Goal: Information Seeking & Learning: Learn about a topic

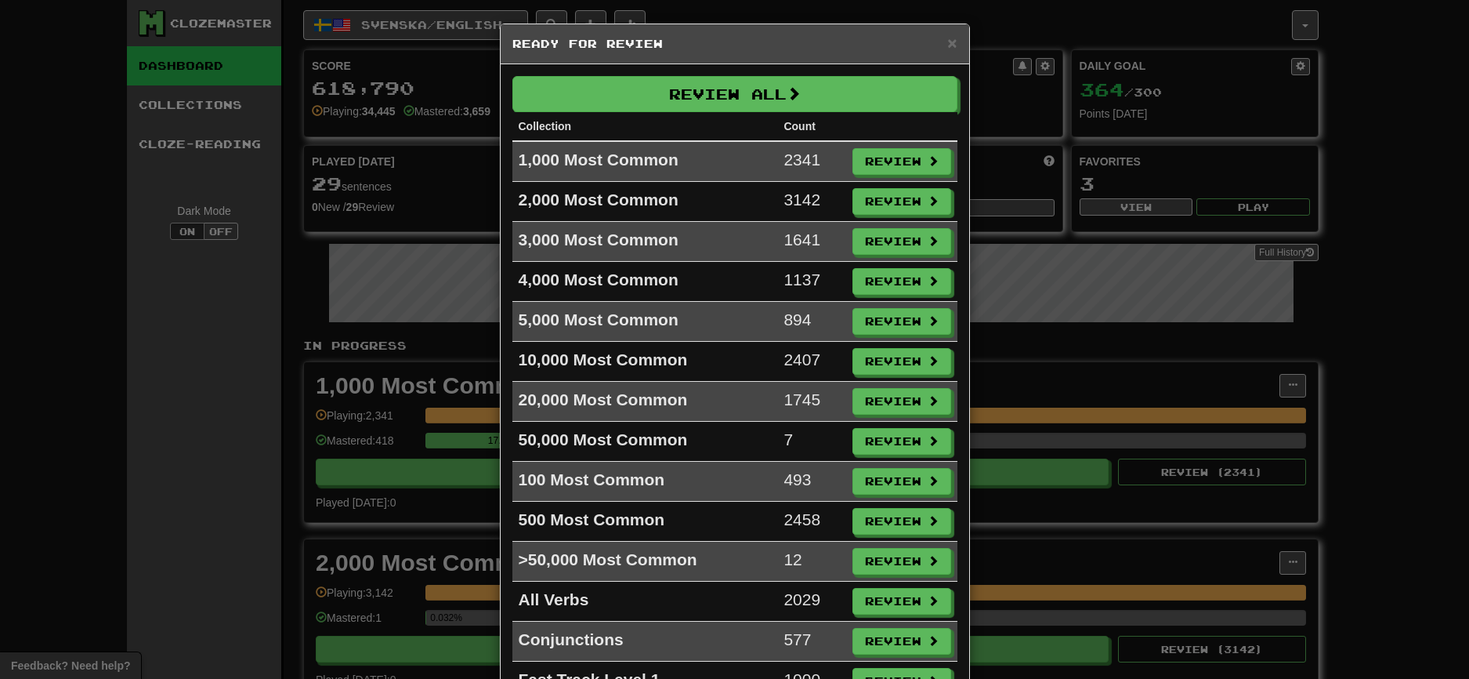
click at [675, 107] on button "Review All" at bounding box center [734, 94] width 445 height 36
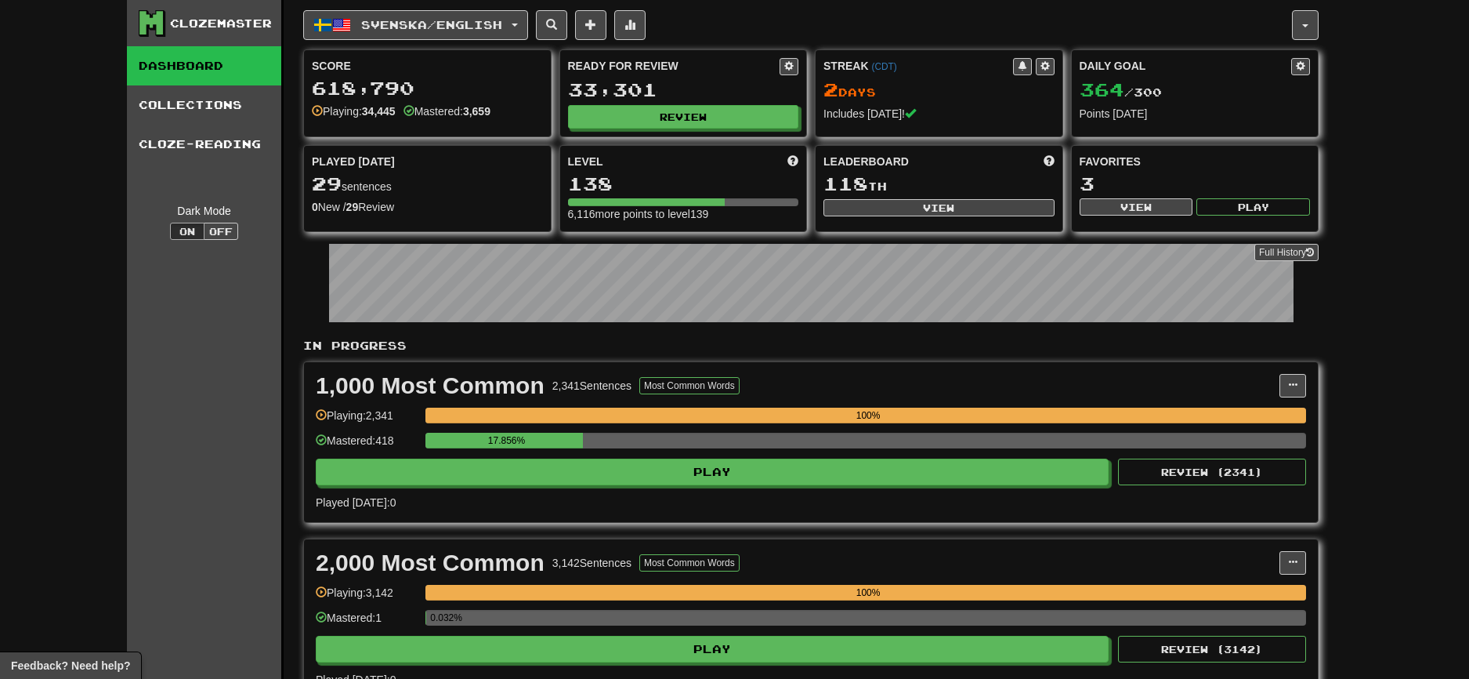
select select "********"
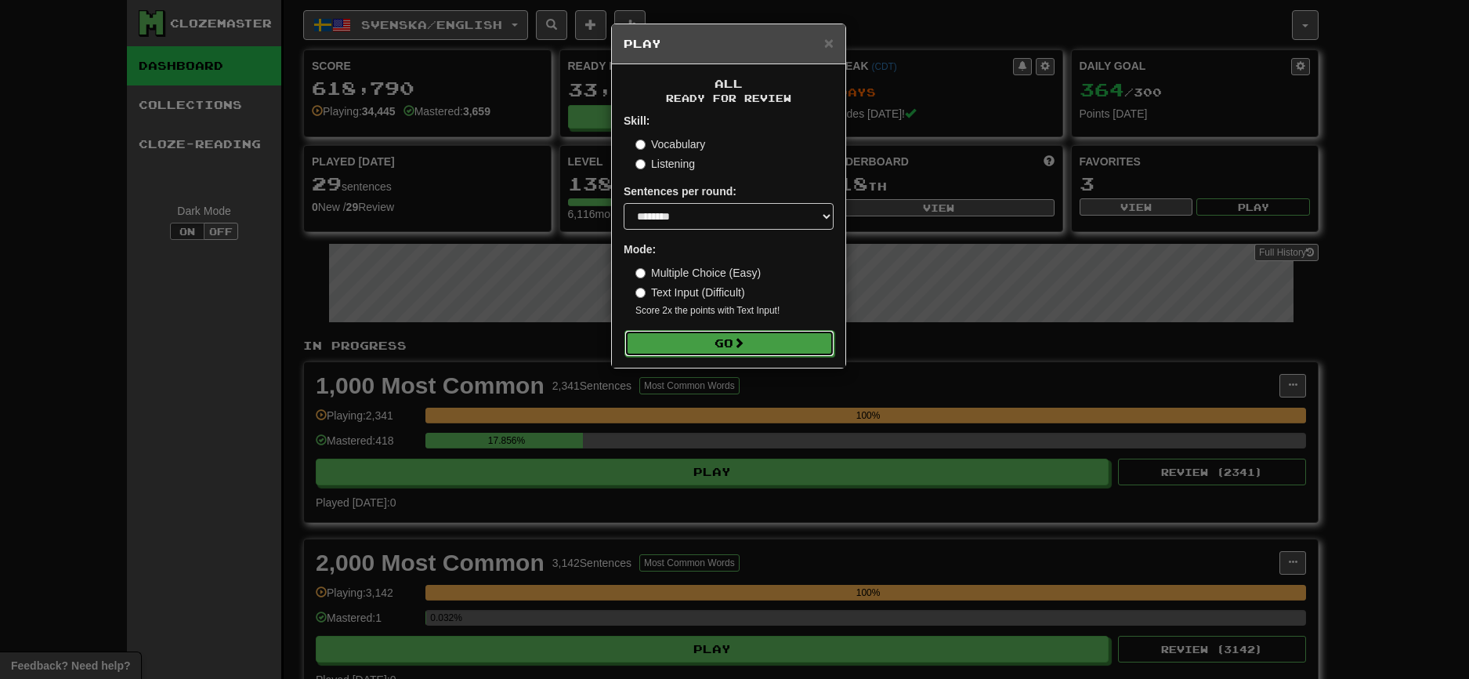
click at [707, 343] on button "Go" at bounding box center [730, 343] width 210 height 27
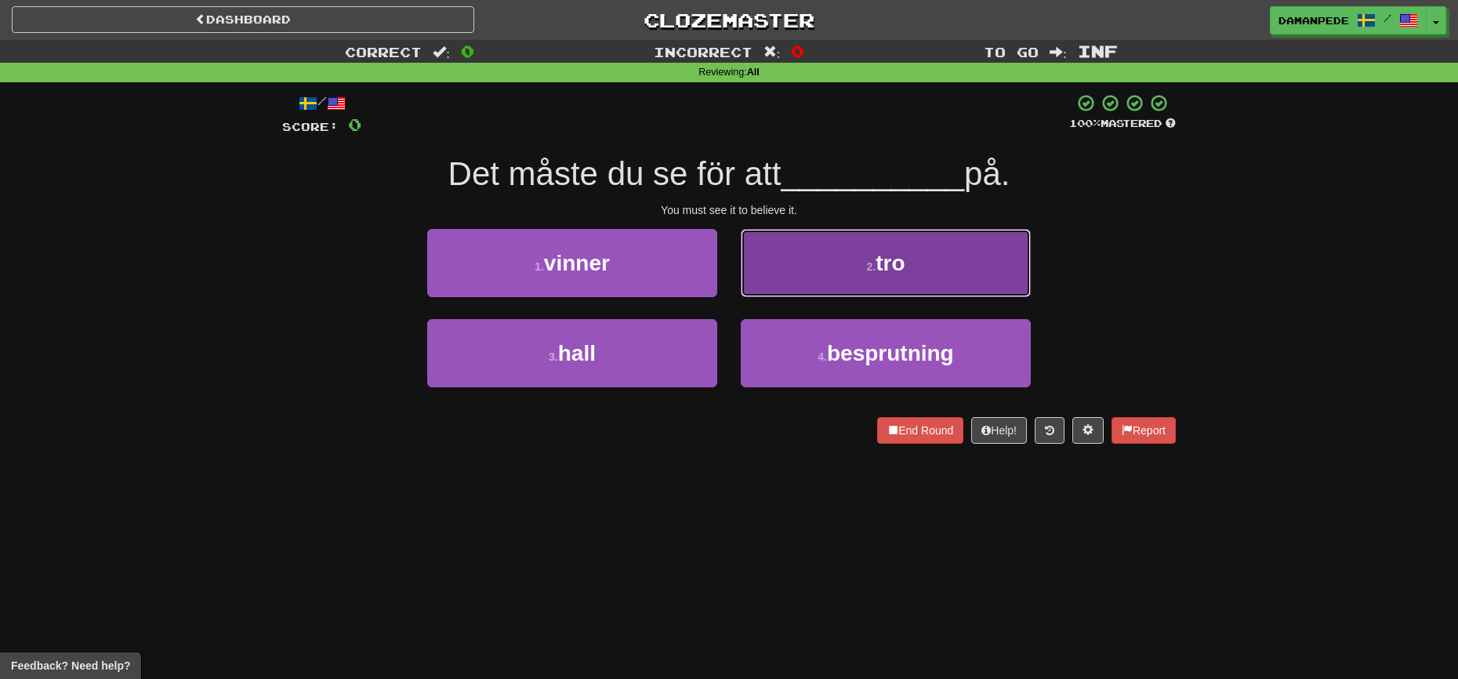
click at [843, 261] on button "2 . tro" at bounding box center [886, 263] width 290 height 68
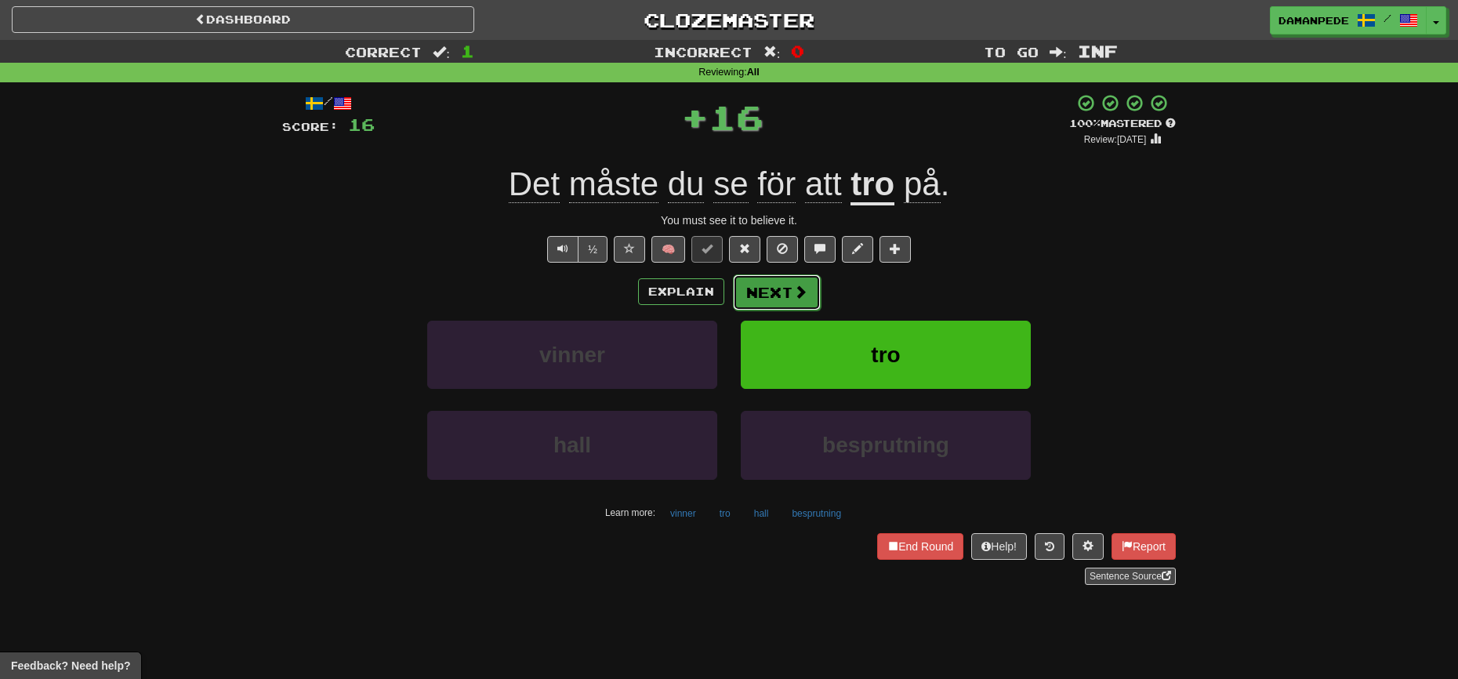
click at [802, 294] on span at bounding box center [800, 291] width 14 height 14
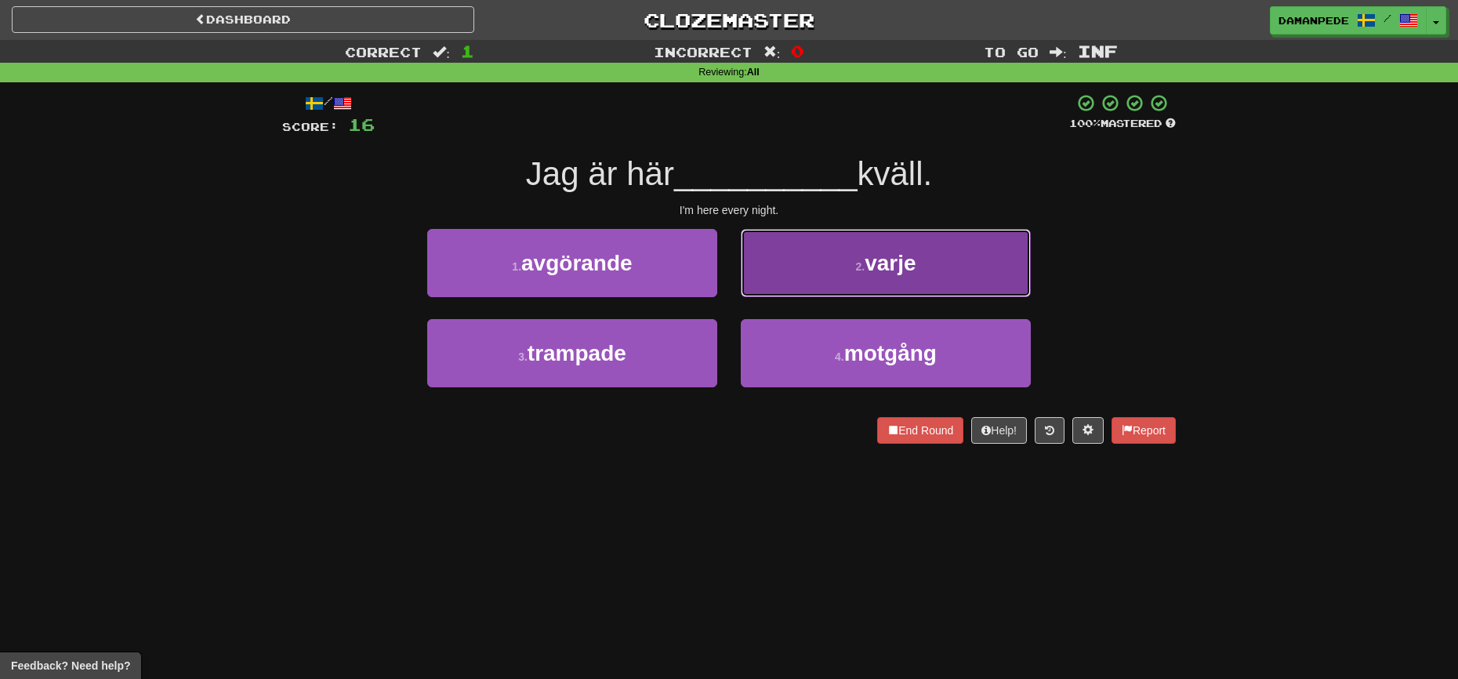
click at [885, 259] on span "varje" at bounding box center [889, 263] width 51 height 24
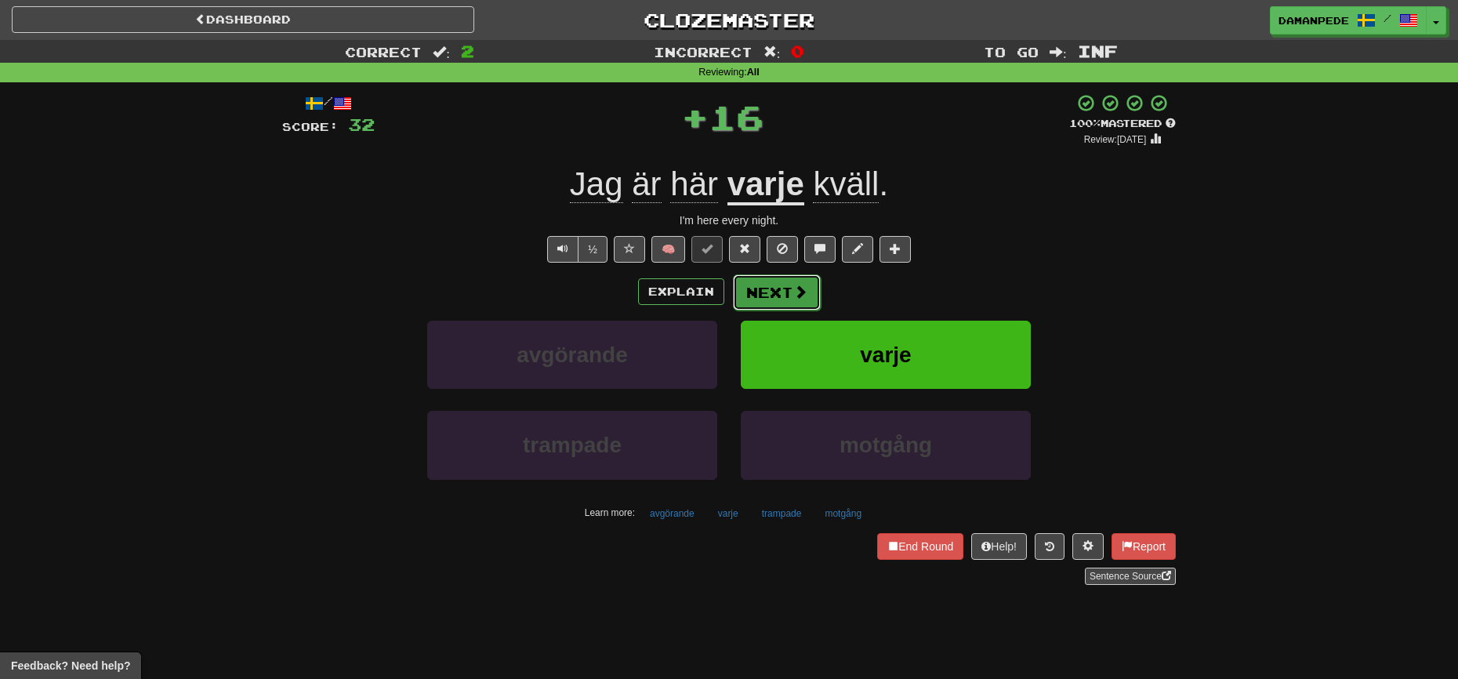
click at [789, 292] on button "Next" at bounding box center [777, 292] width 88 height 36
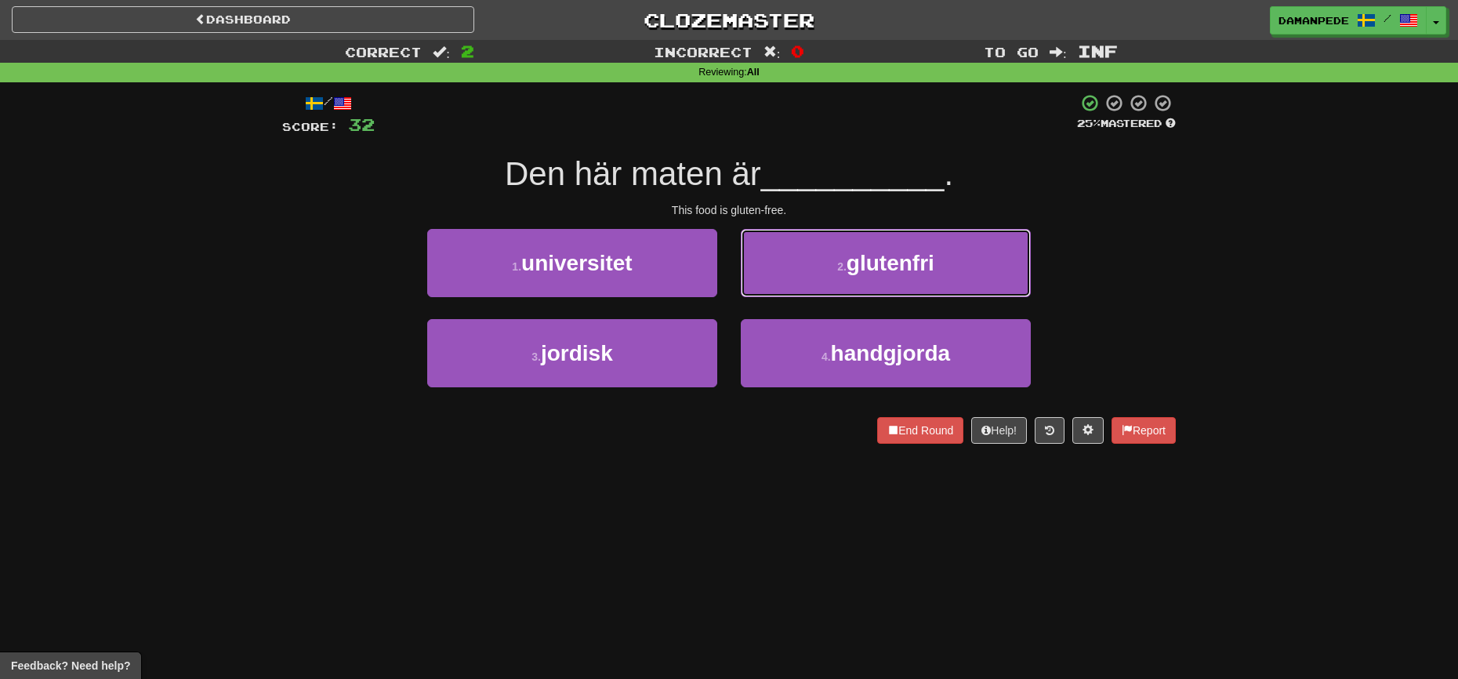
click at [871, 267] on span "glutenfri" at bounding box center [890, 263] width 88 height 24
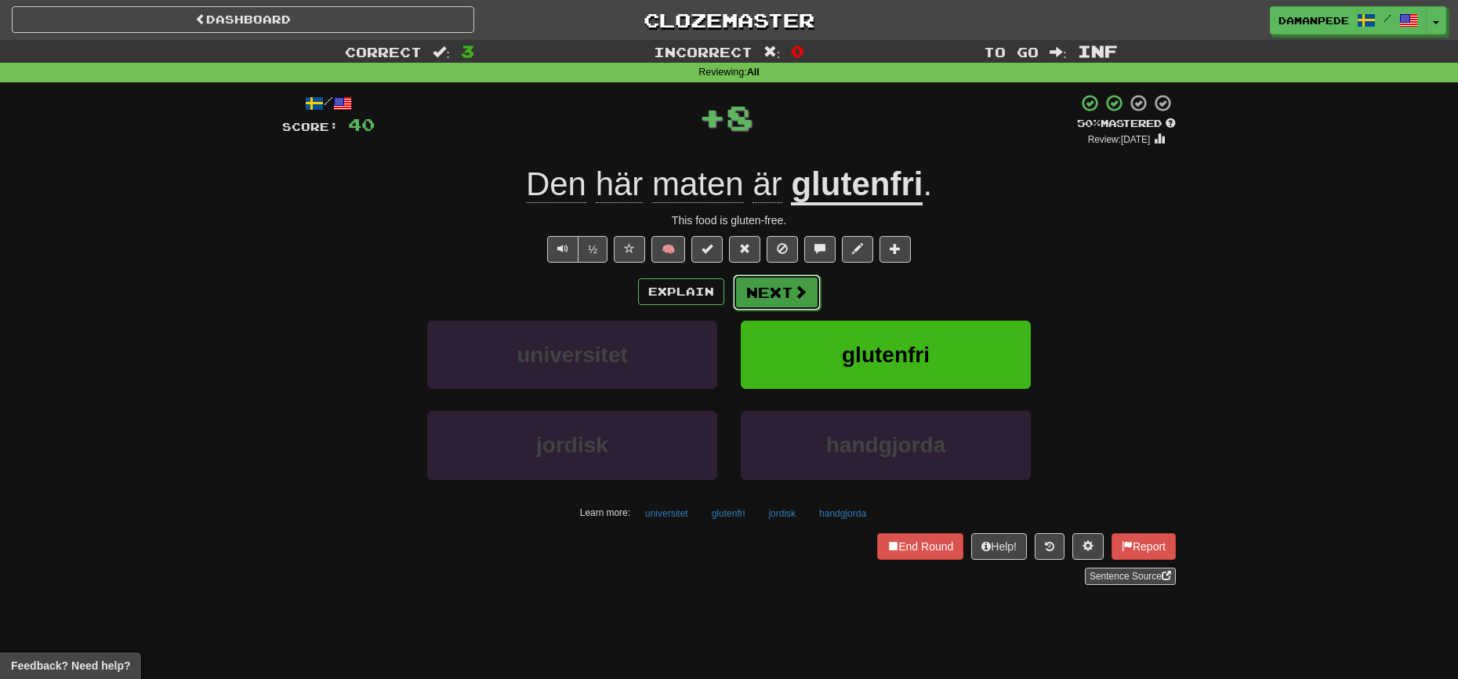
click at [787, 302] on button "Next" at bounding box center [777, 292] width 88 height 36
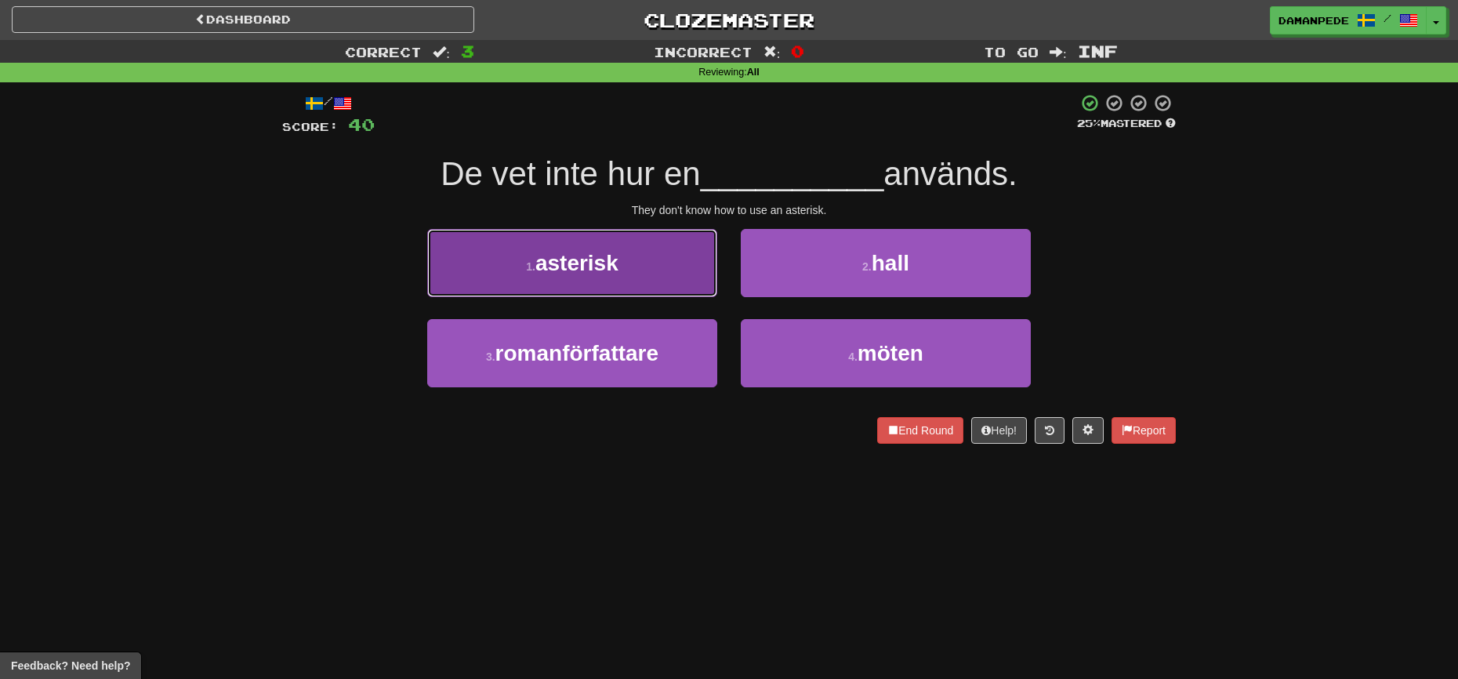
click at [632, 280] on button "1 . asterisk" at bounding box center [572, 263] width 290 height 68
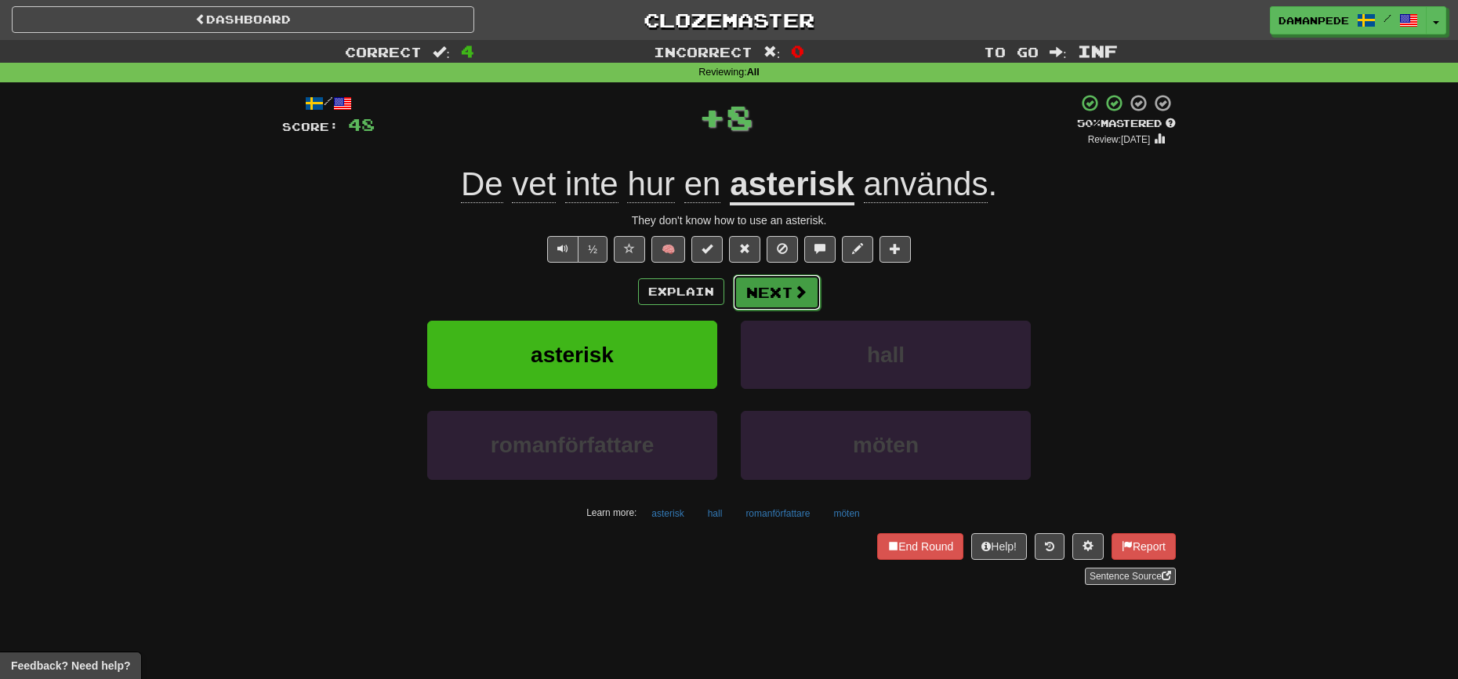
click at [773, 287] on button "Next" at bounding box center [777, 292] width 88 height 36
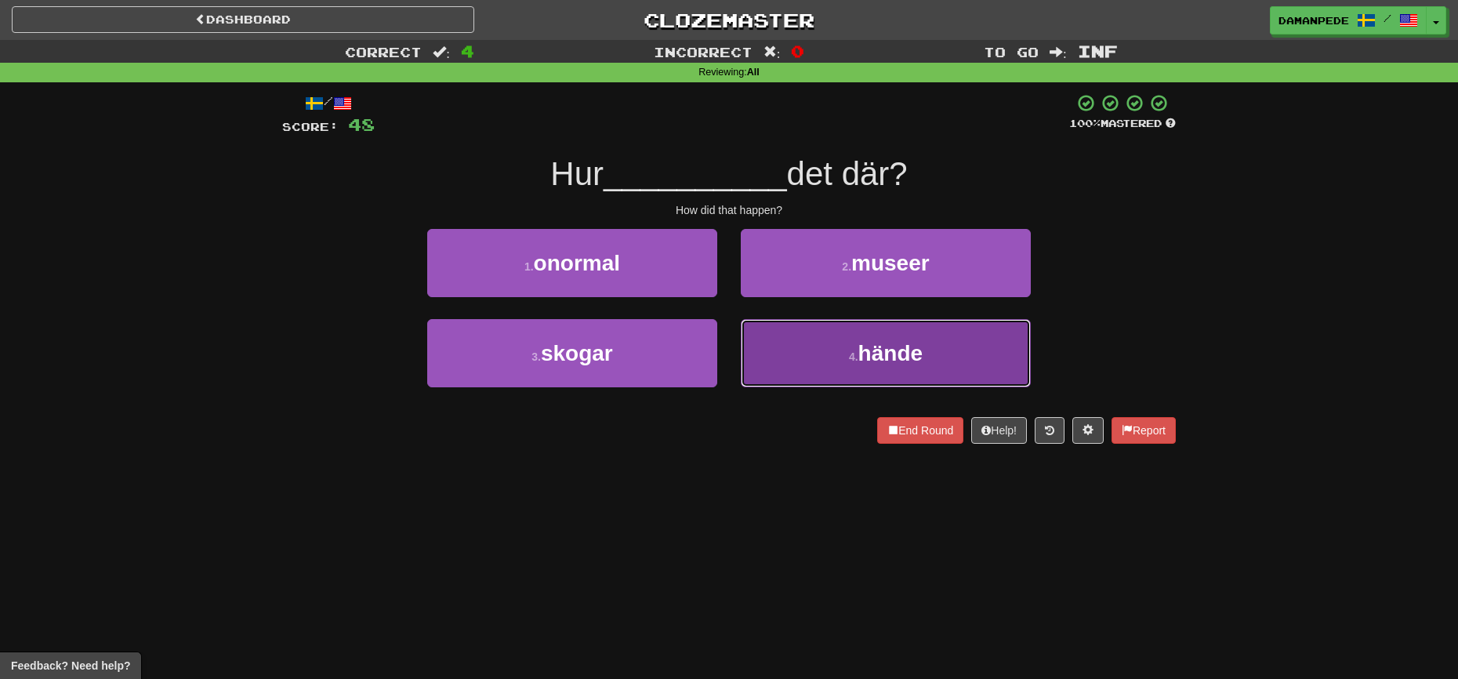
click at [864, 357] on span "hände" at bounding box center [890, 353] width 64 height 24
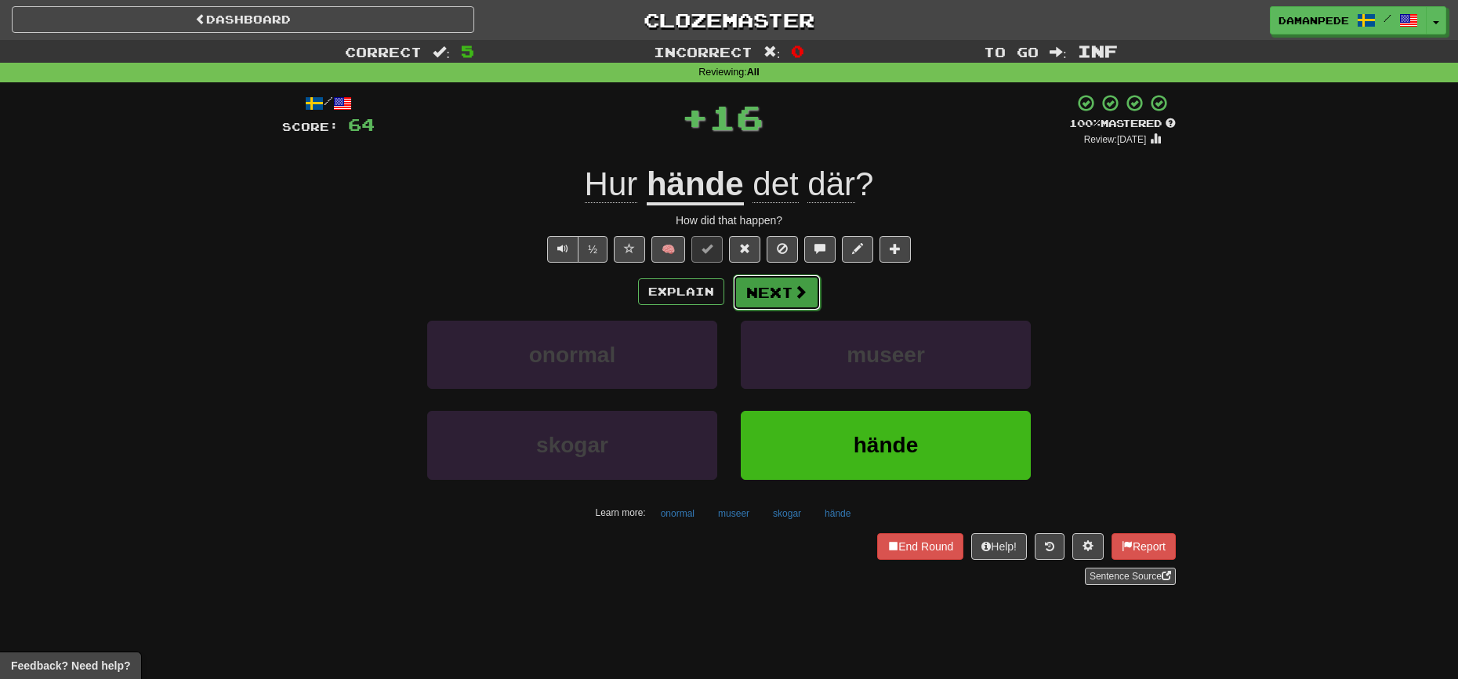
click at [781, 295] on button "Next" at bounding box center [777, 292] width 88 height 36
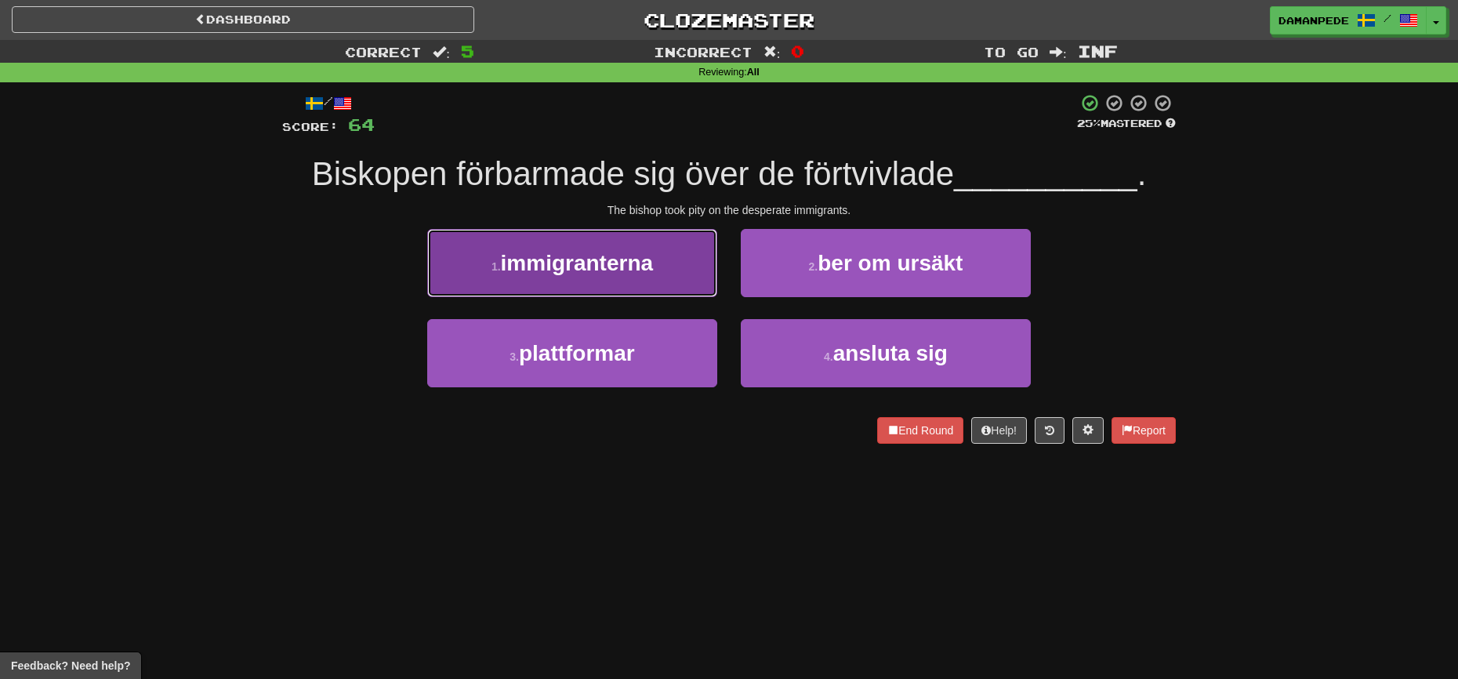
click at [596, 289] on button "1 . immigranterna" at bounding box center [572, 263] width 290 height 68
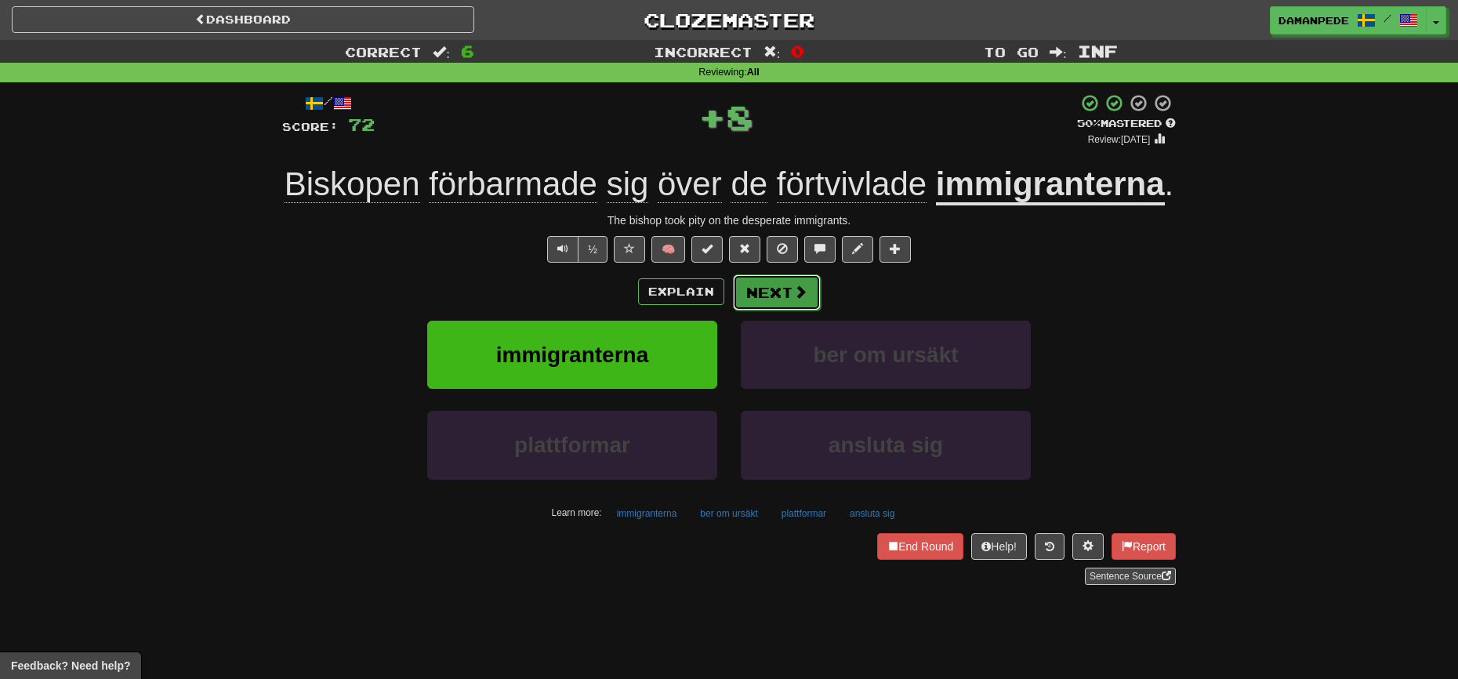
click at [764, 296] on button "Next" at bounding box center [777, 292] width 88 height 36
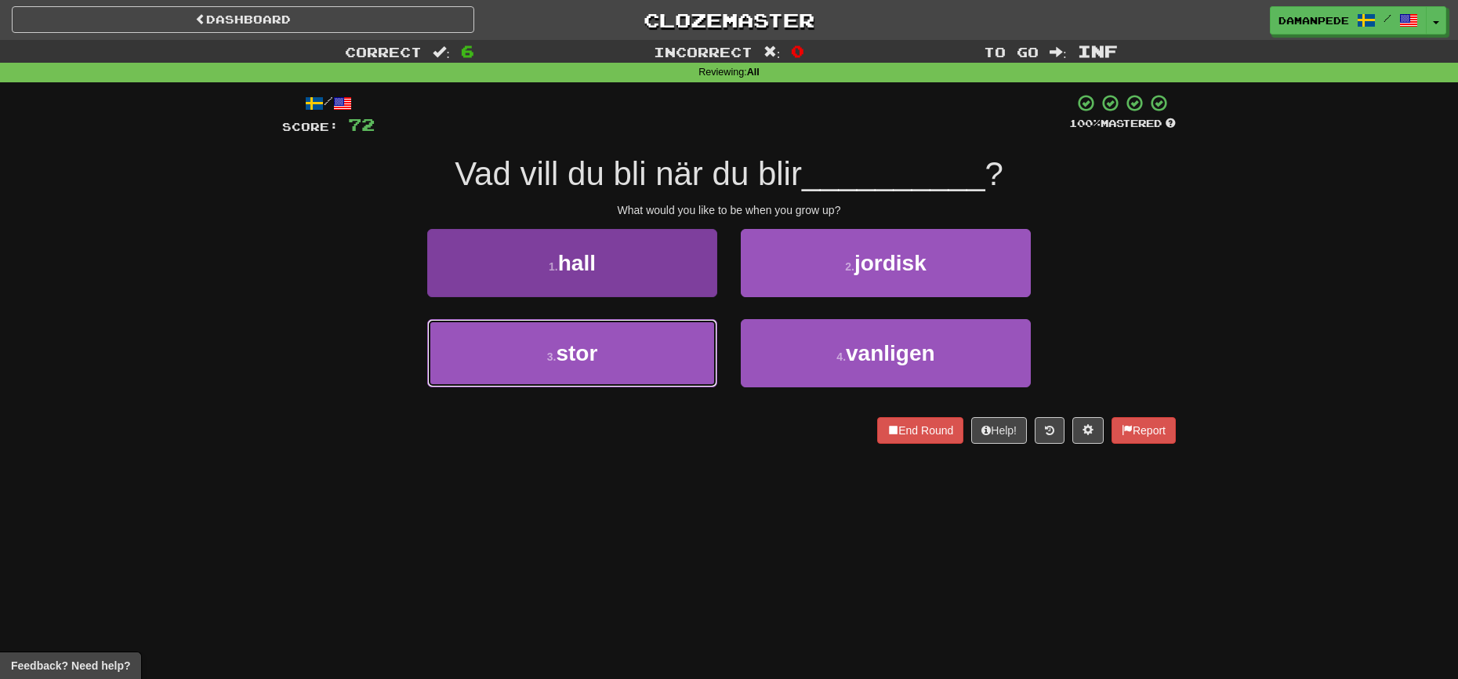
drag, startPoint x: 614, startPoint y: 365, endPoint x: 639, endPoint y: 359, distance: 25.1
click at [615, 365] on button "3 . stor" at bounding box center [572, 353] width 290 height 68
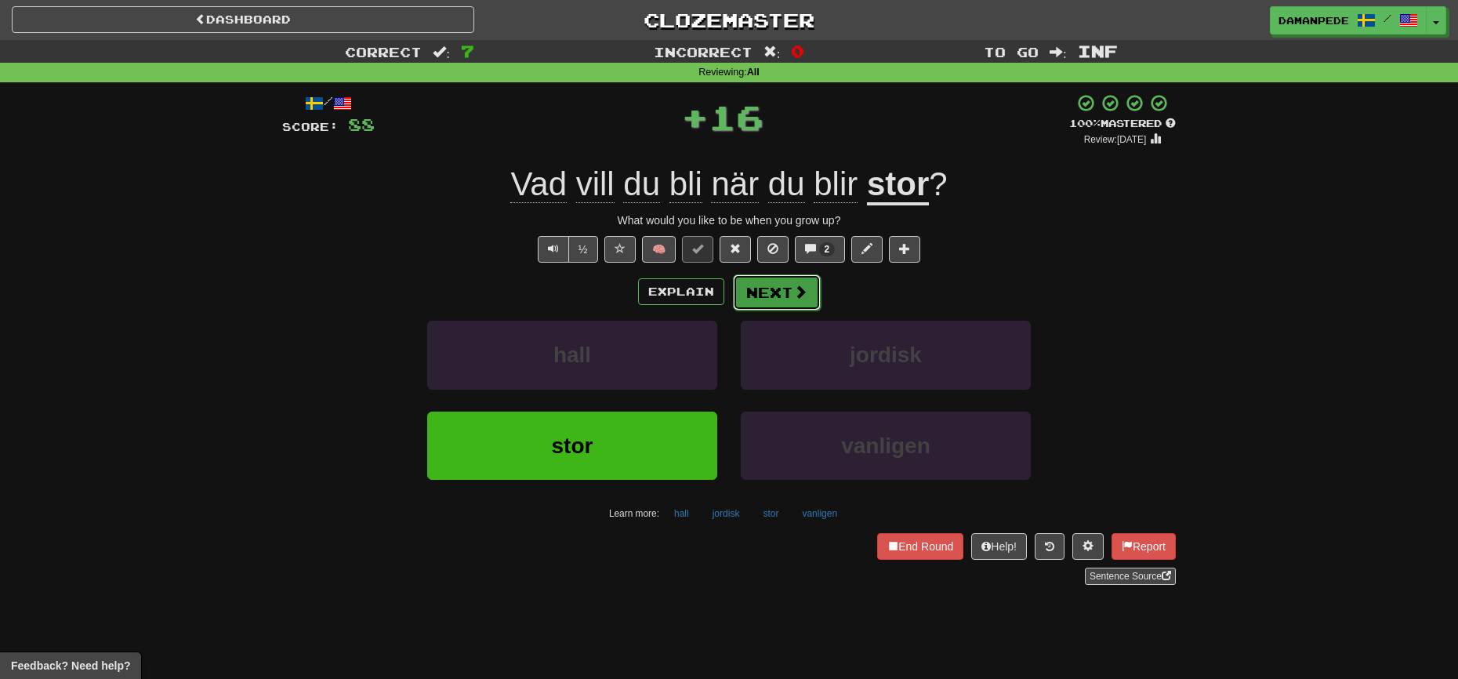
click at [759, 307] on button "Next" at bounding box center [777, 292] width 88 height 36
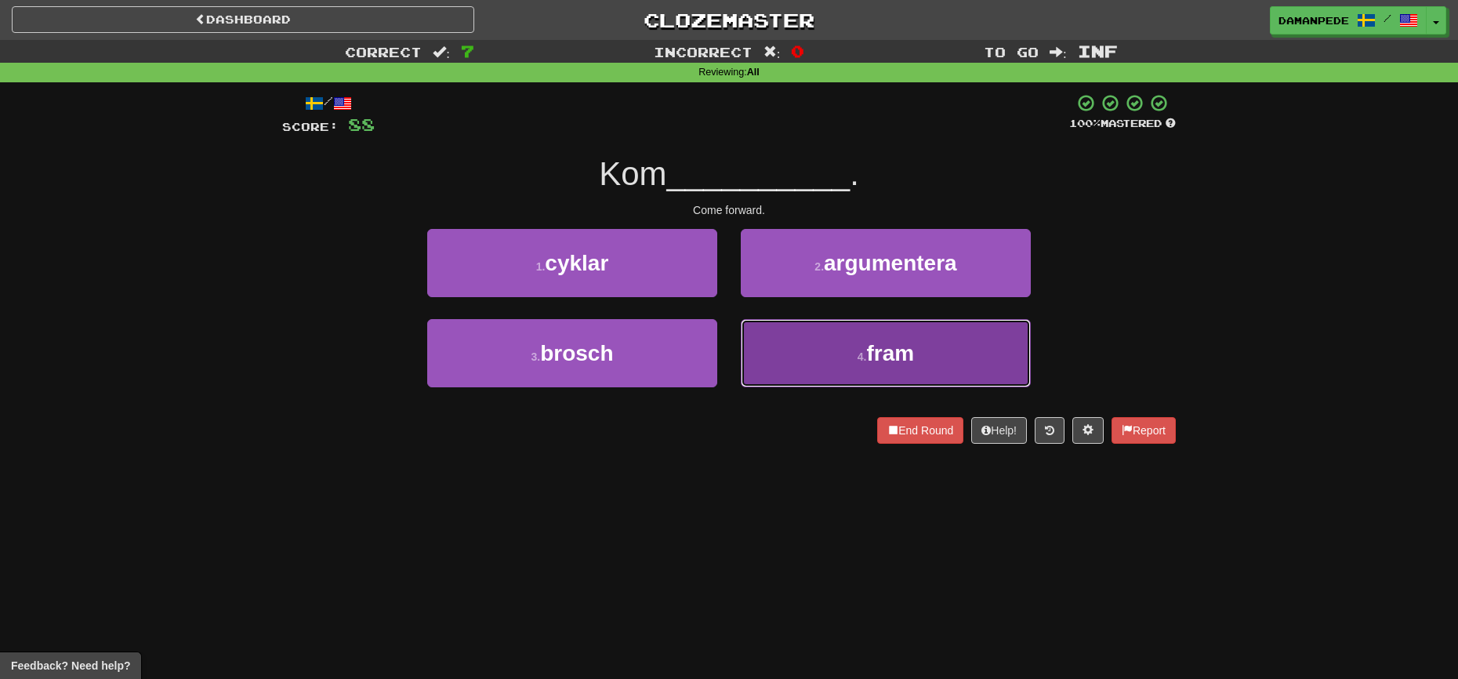
click at [782, 371] on button "4 . fram" at bounding box center [886, 353] width 290 height 68
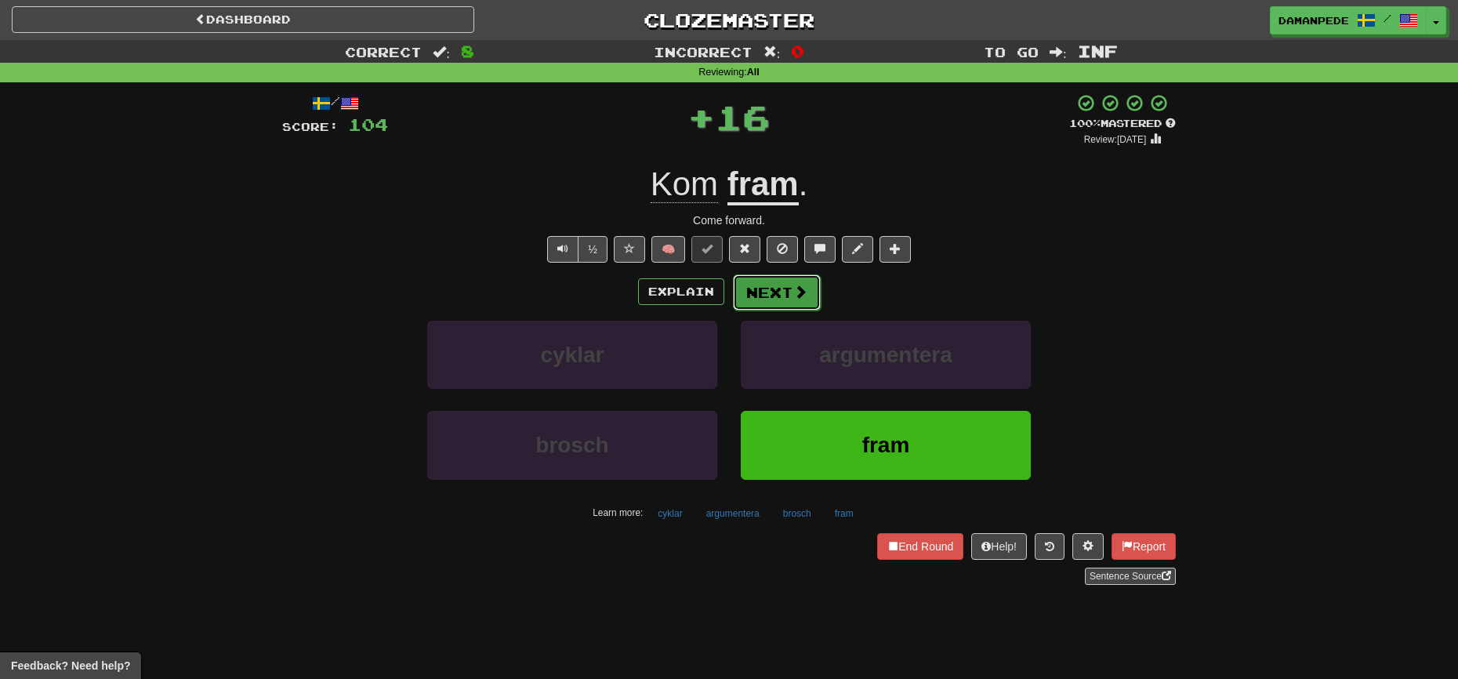
click at [737, 299] on button "Next" at bounding box center [777, 292] width 88 height 36
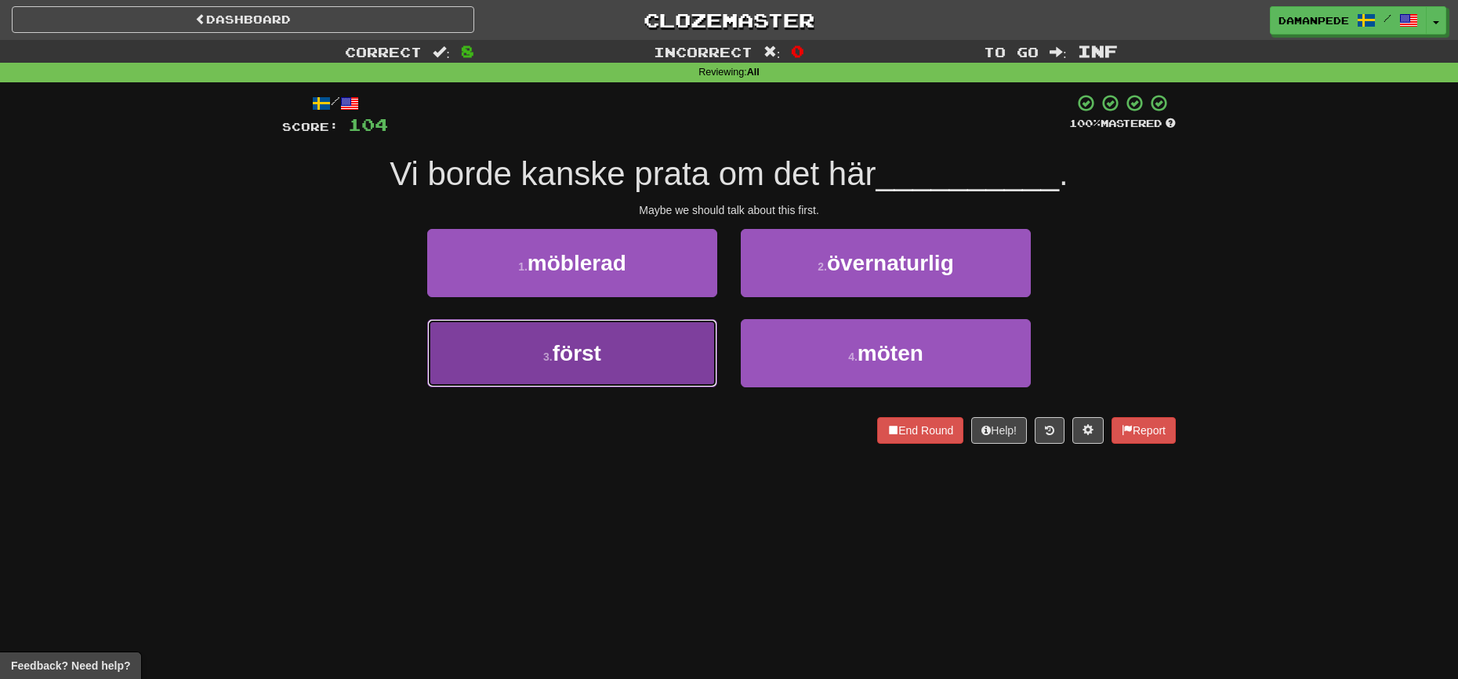
click at [628, 360] on button "3 . först" at bounding box center [572, 353] width 290 height 68
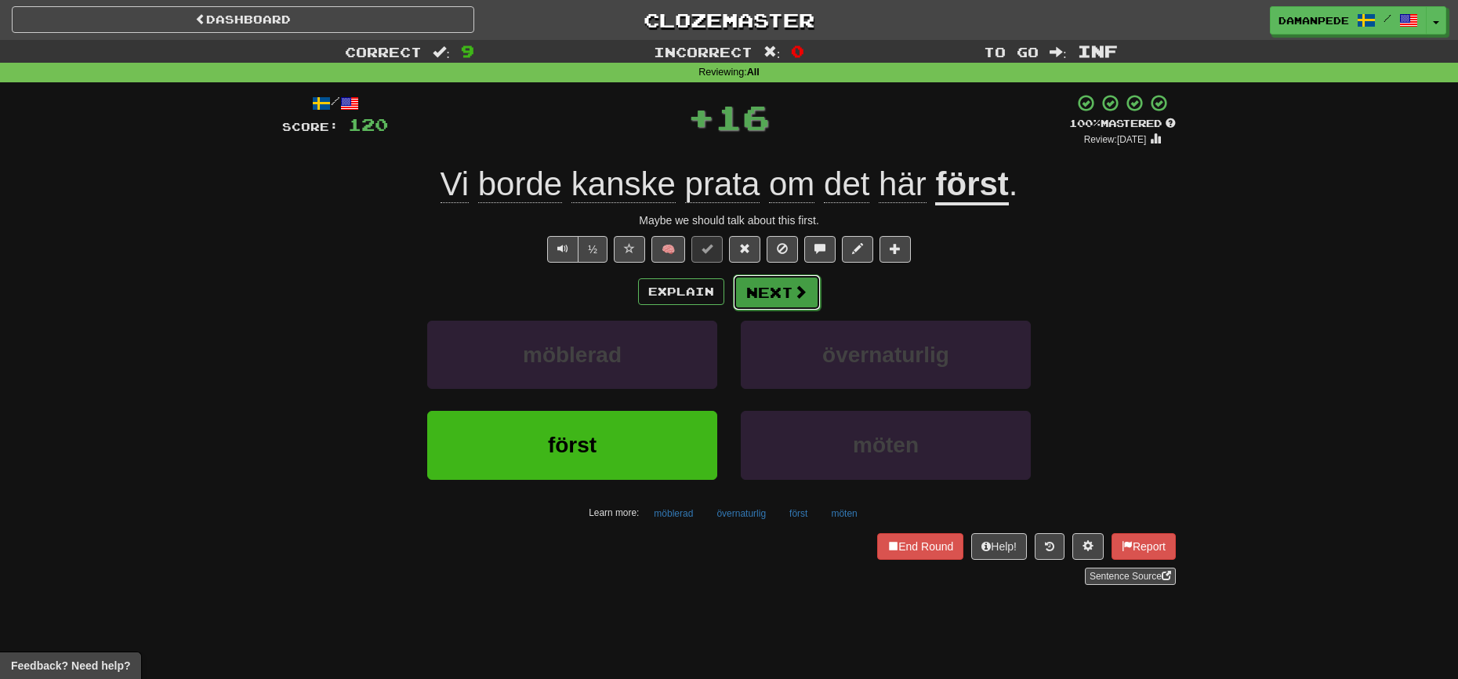
click at [792, 300] on button "Next" at bounding box center [777, 292] width 88 height 36
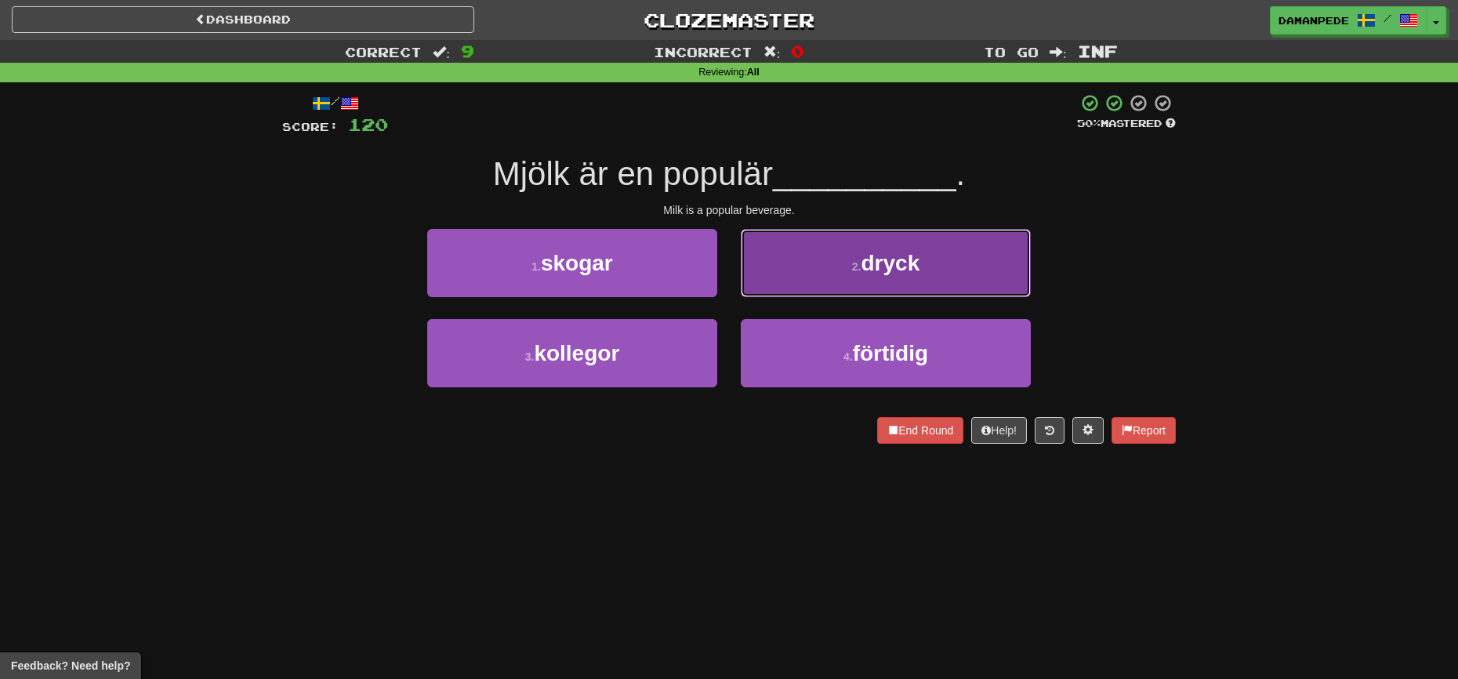
click at [862, 287] on button "2 . dryck" at bounding box center [886, 263] width 290 height 68
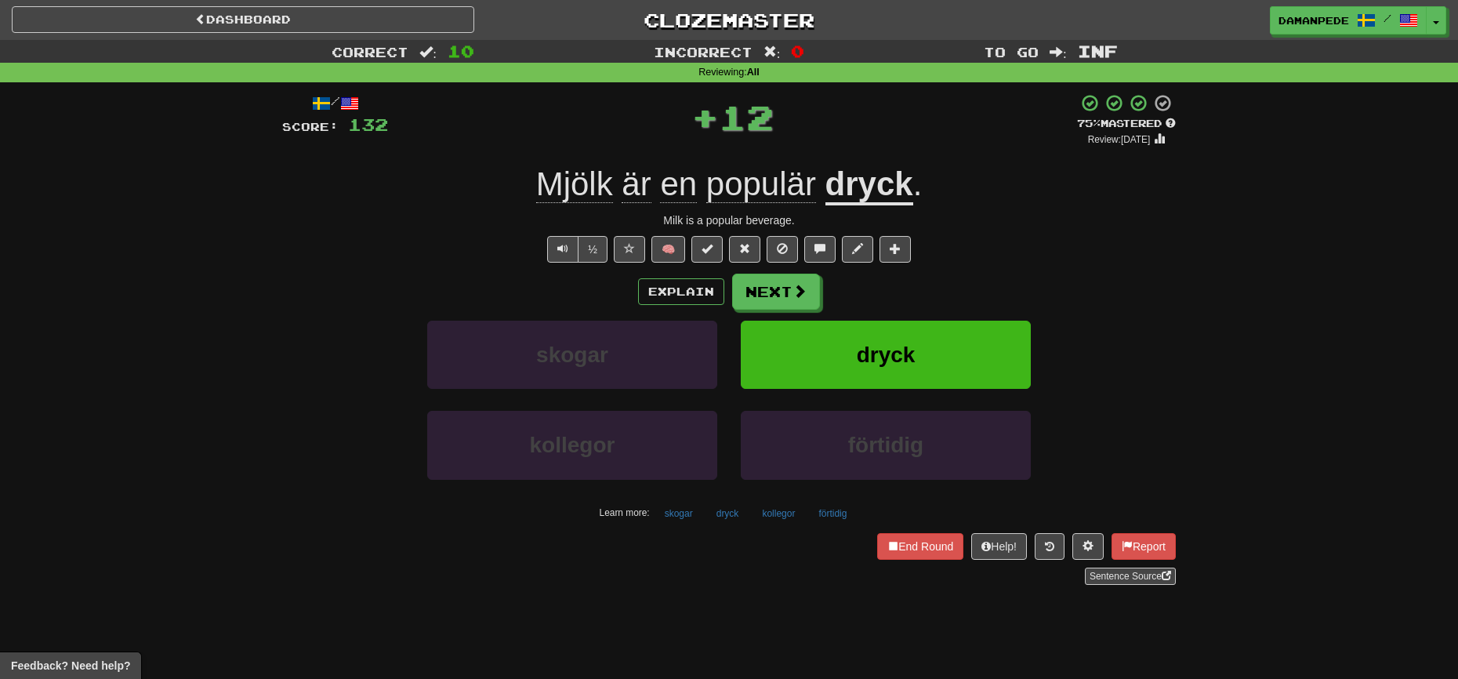
click at [775, 310] on div "Explain Next skogar dryck kollegor förtidig Learn more: skogar dryck kollegor f…" at bounding box center [728, 399] width 893 height 252
click at [776, 298] on button "Next" at bounding box center [777, 292] width 88 height 36
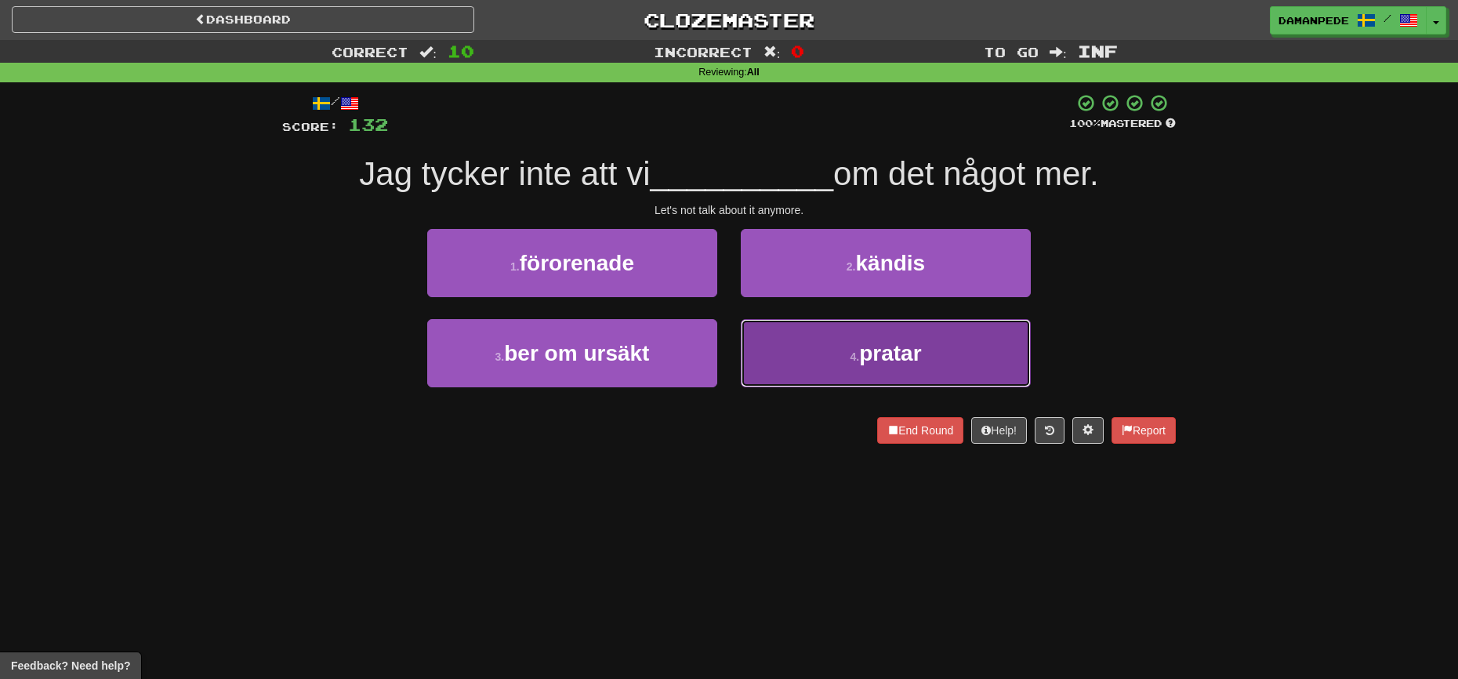
click at [785, 370] on button "4 . pratar" at bounding box center [886, 353] width 290 height 68
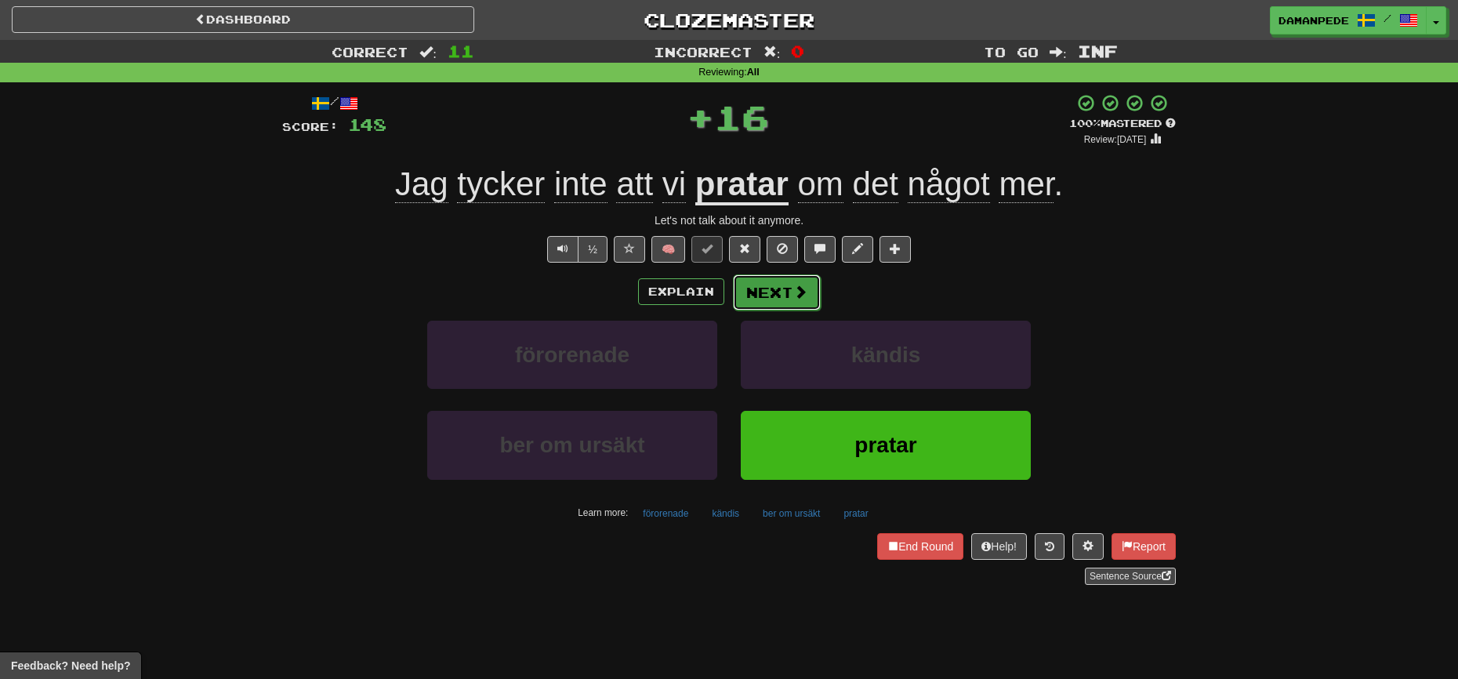
click at [767, 299] on button "Next" at bounding box center [777, 292] width 88 height 36
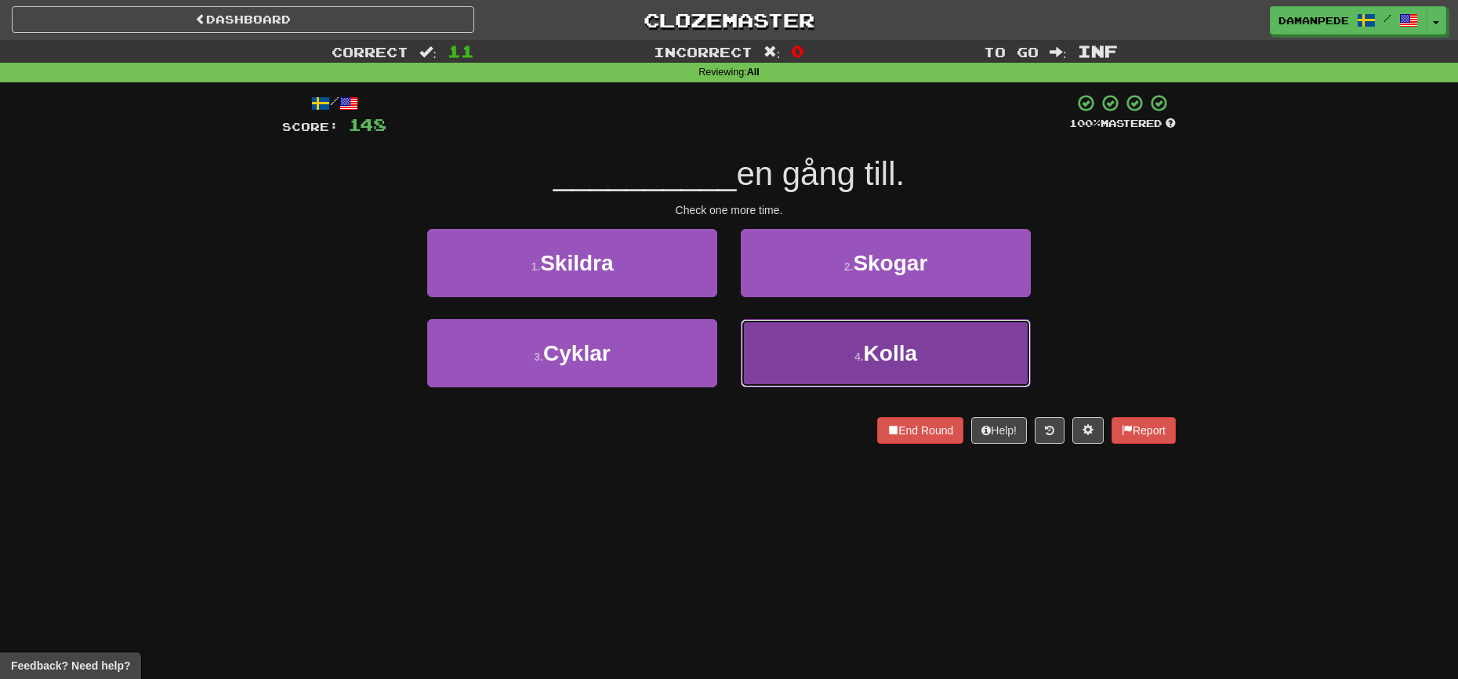
click at [782, 344] on button "4 . [GEOGRAPHIC_DATA]" at bounding box center [886, 353] width 290 height 68
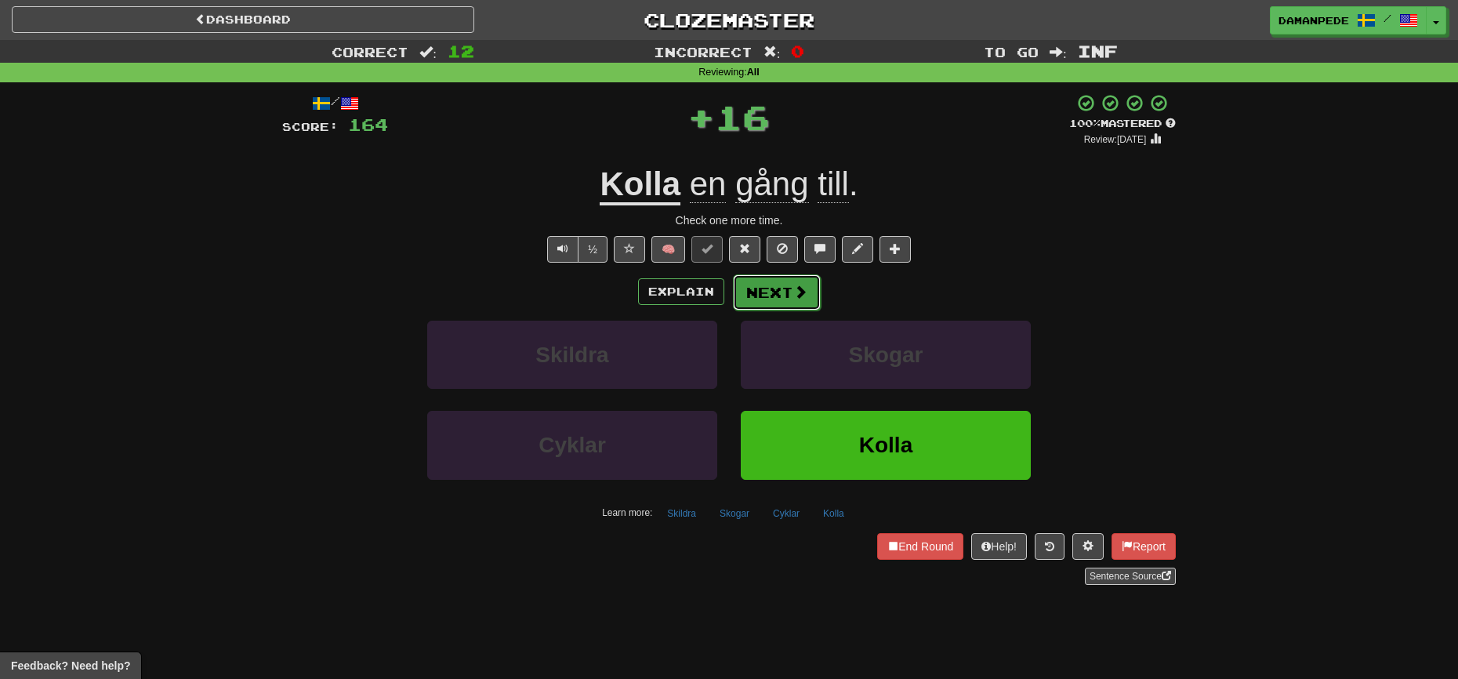
click at [770, 292] on button "Next" at bounding box center [777, 292] width 88 height 36
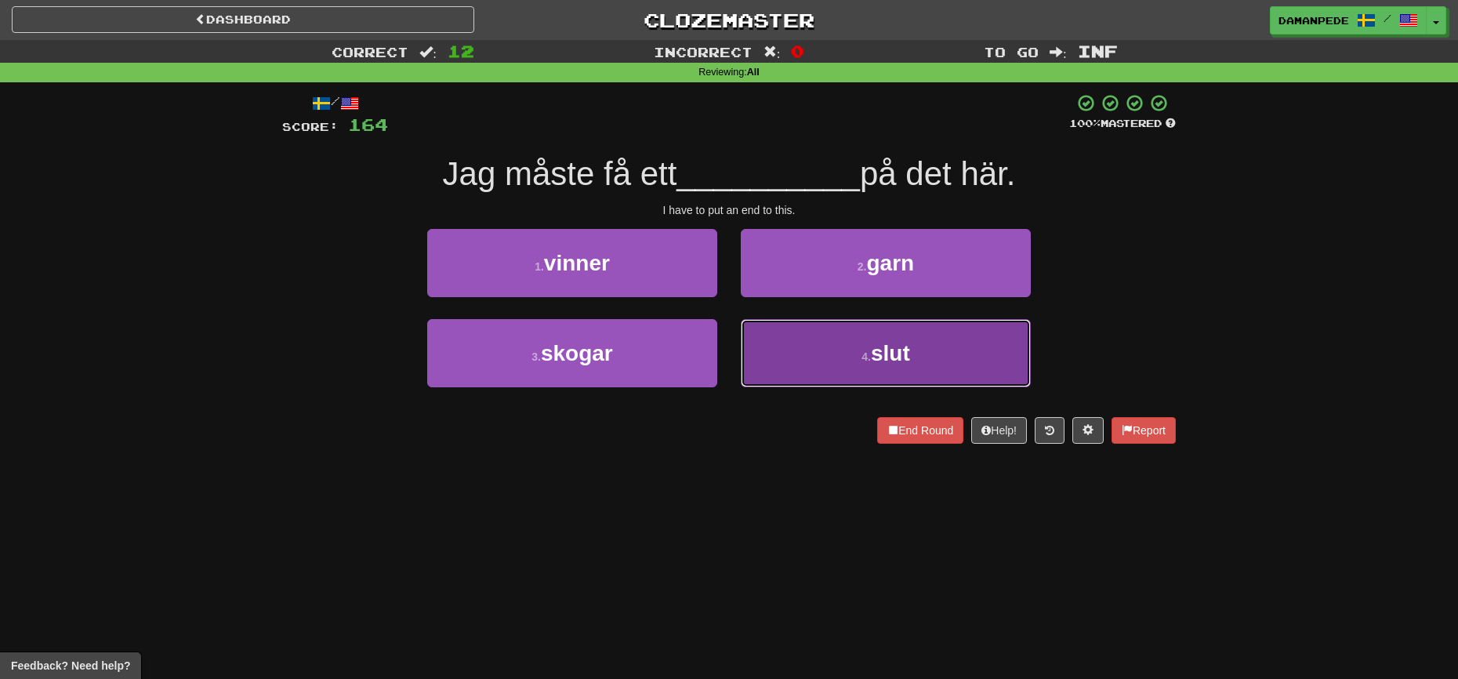
click at [791, 343] on button "4 . slut" at bounding box center [886, 353] width 290 height 68
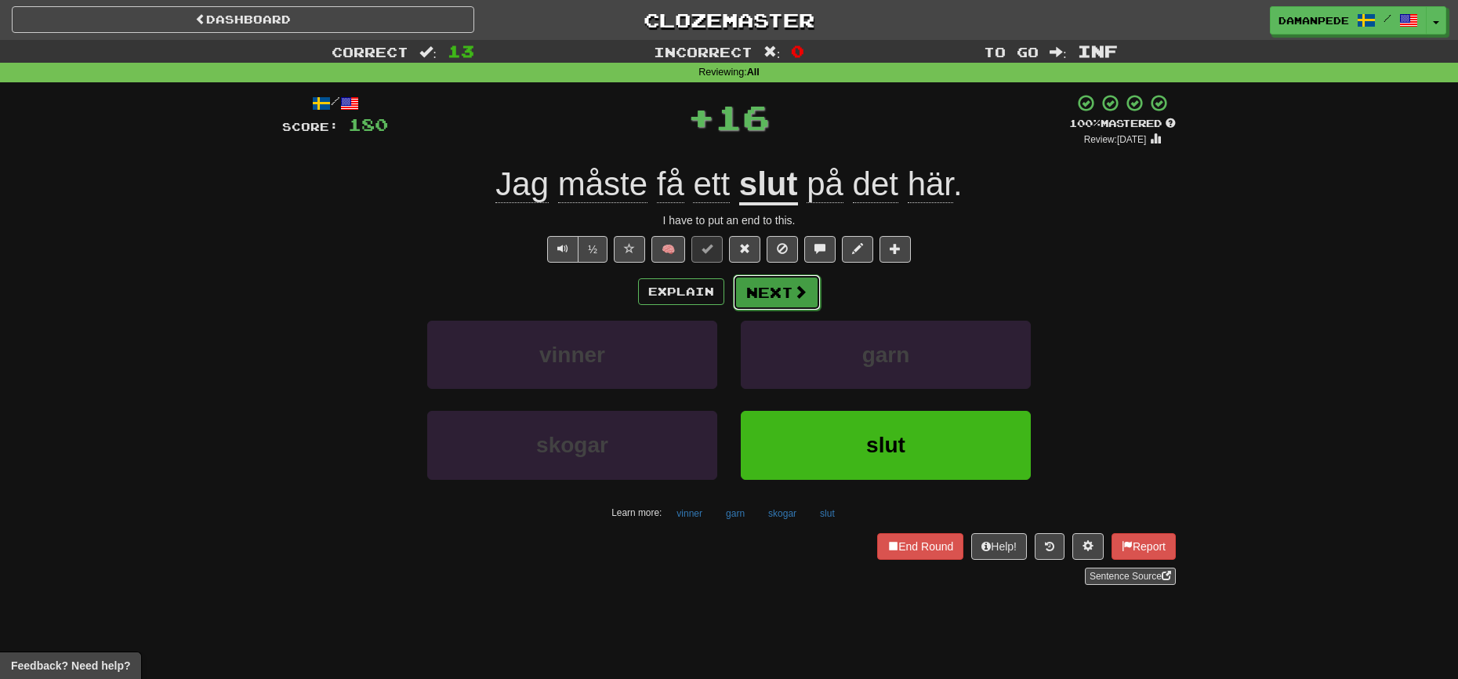
click at [777, 293] on button "Next" at bounding box center [777, 292] width 88 height 36
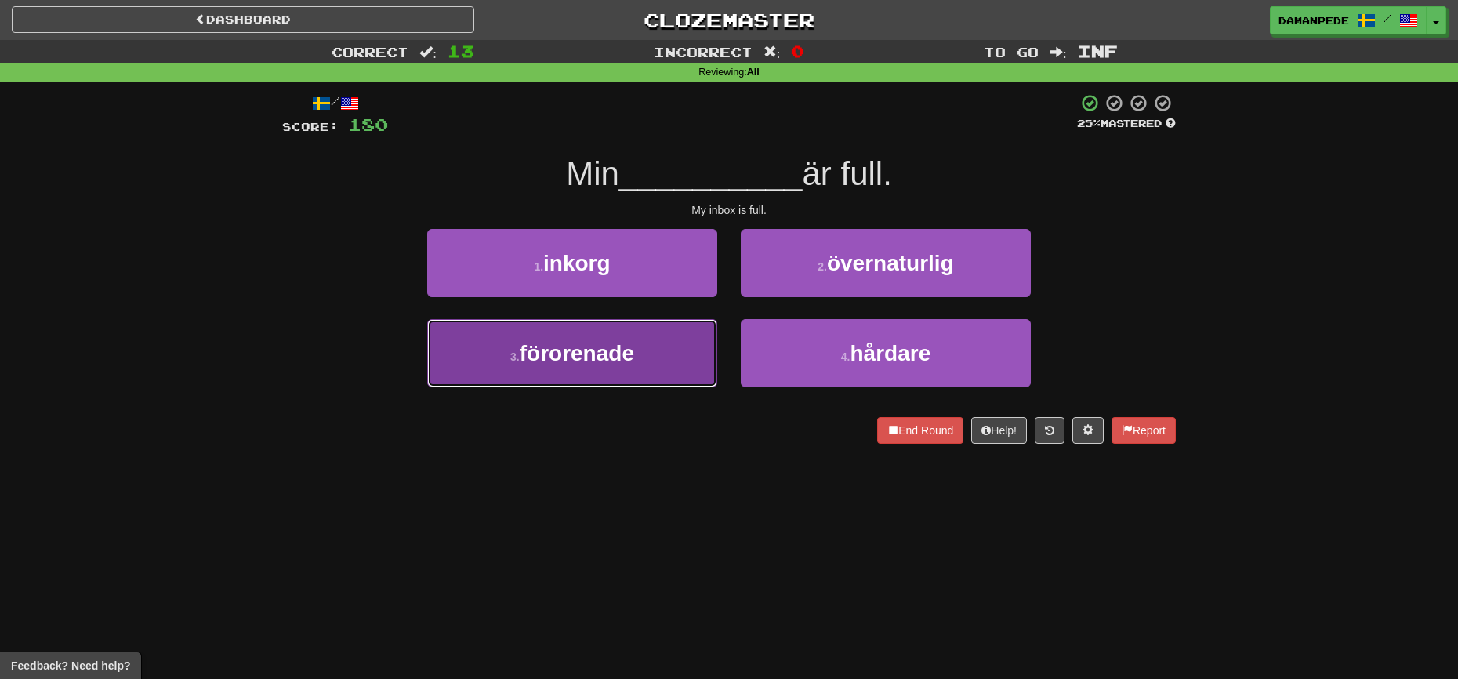
click at [667, 350] on button "3 . förorenade" at bounding box center [572, 353] width 290 height 68
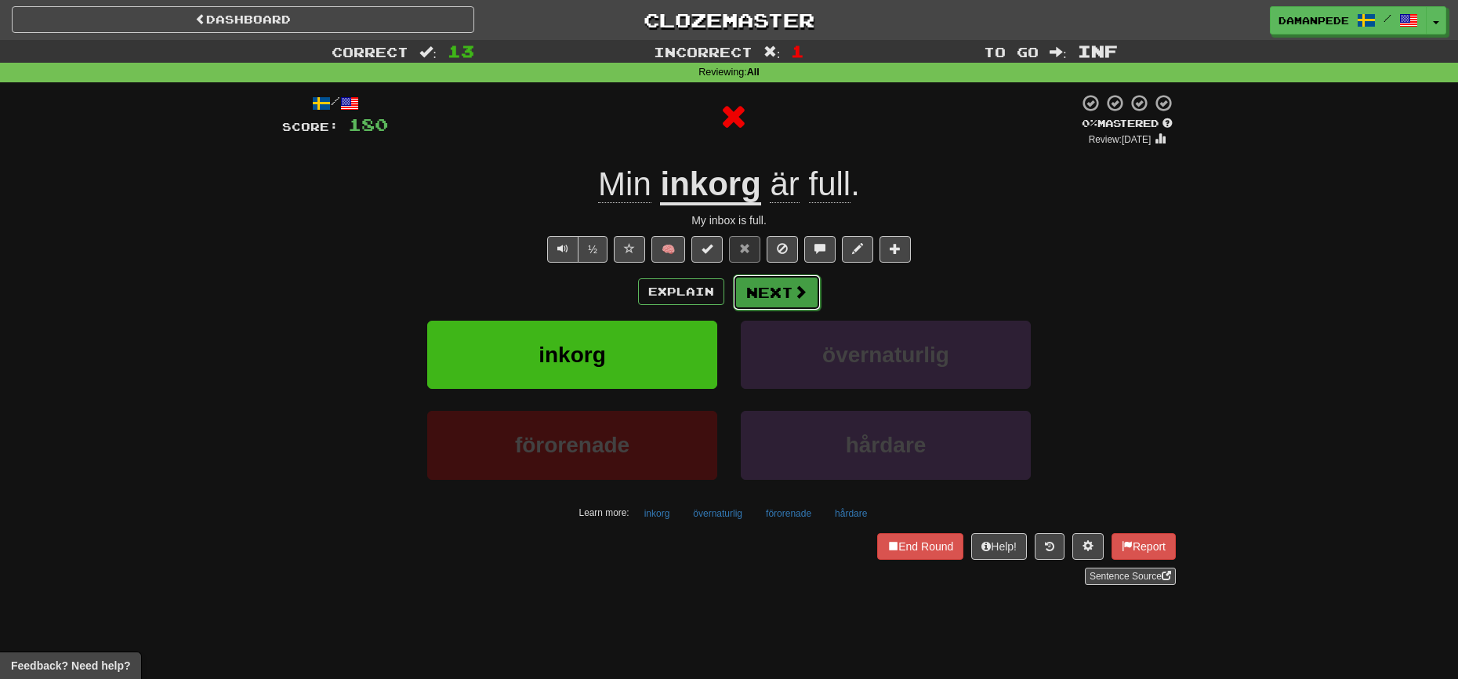
click at [791, 305] on button "Next" at bounding box center [777, 292] width 88 height 36
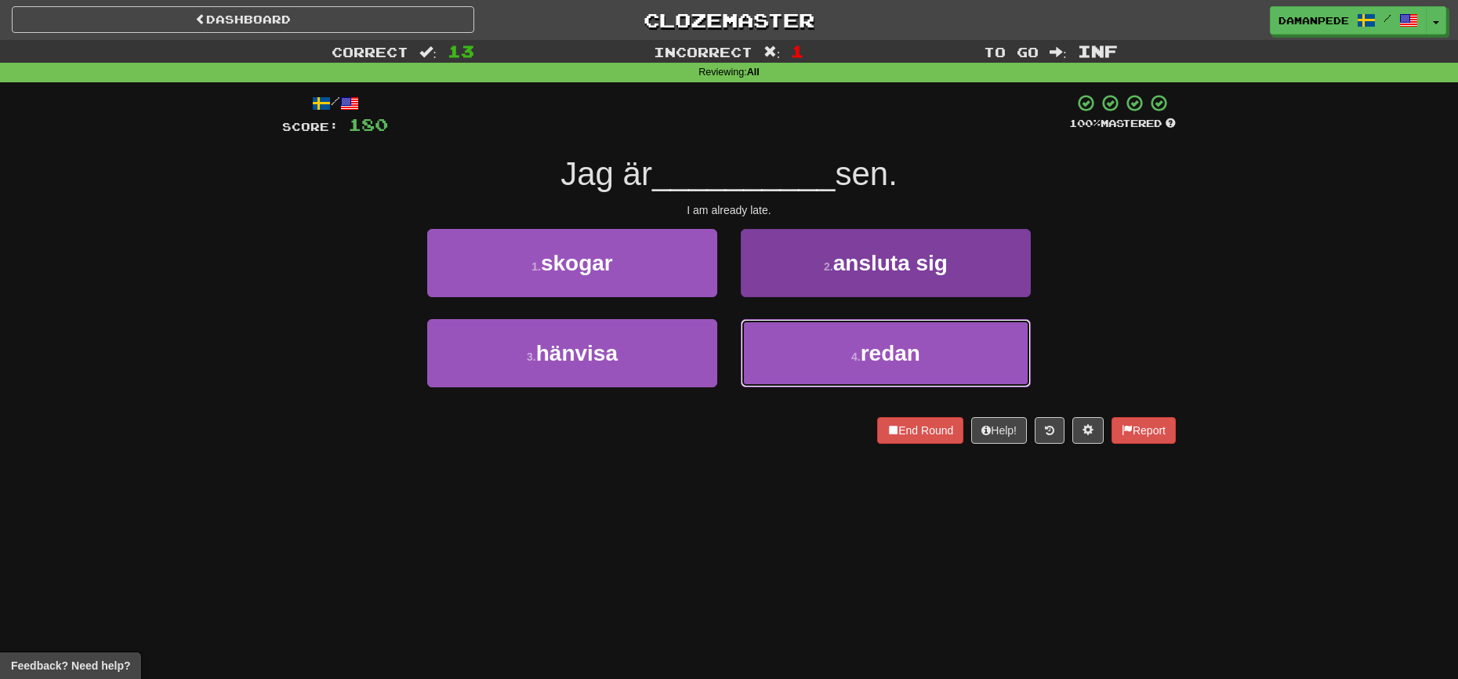
click at [783, 350] on button "4 . redan" at bounding box center [886, 353] width 290 height 68
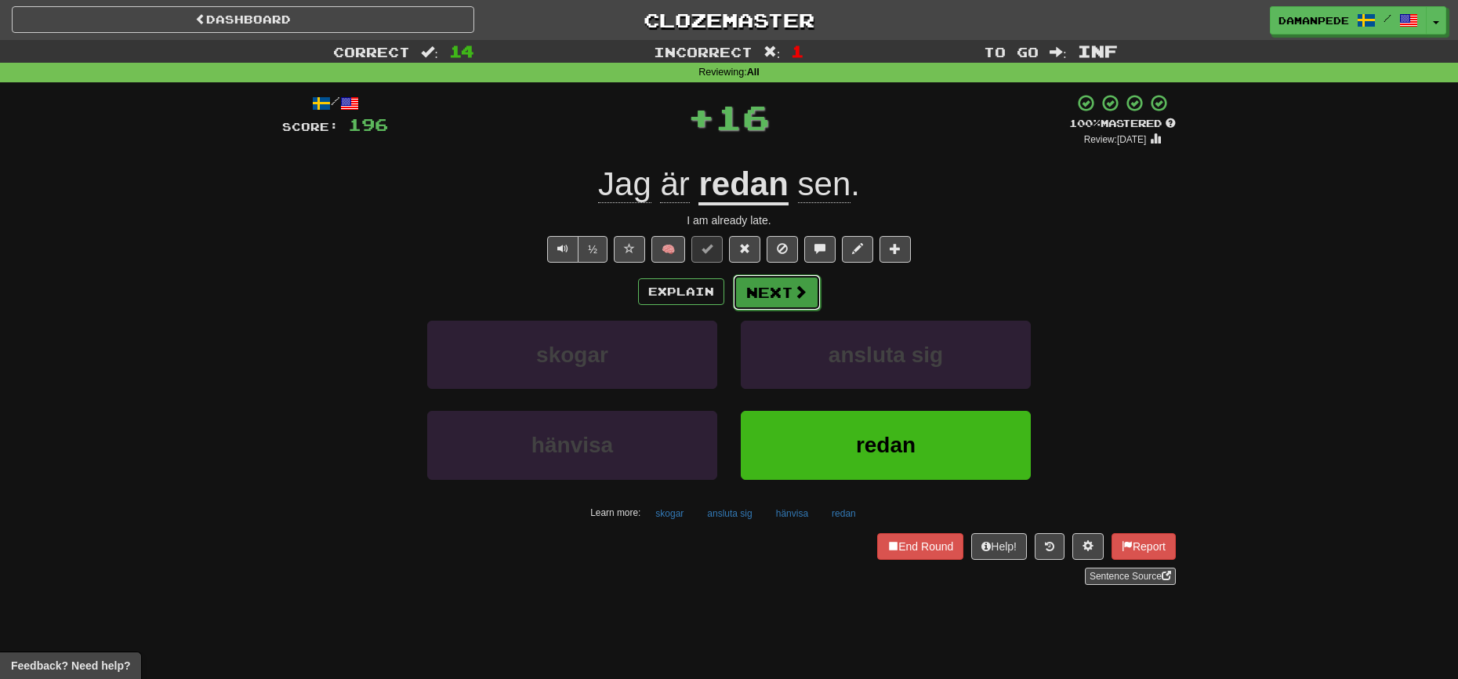
click at [781, 292] on button "Next" at bounding box center [777, 292] width 88 height 36
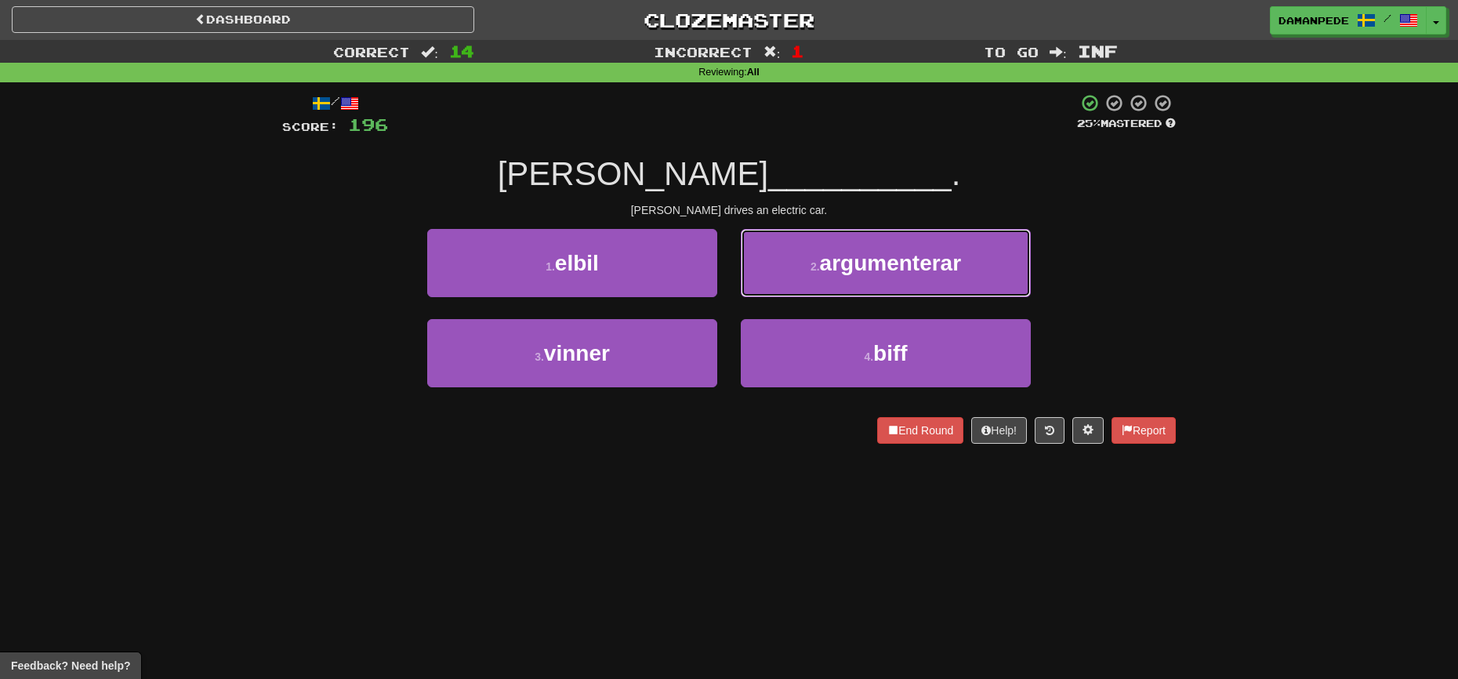
click at [781, 292] on button "2 . argumenterar" at bounding box center [886, 263] width 290 height 68
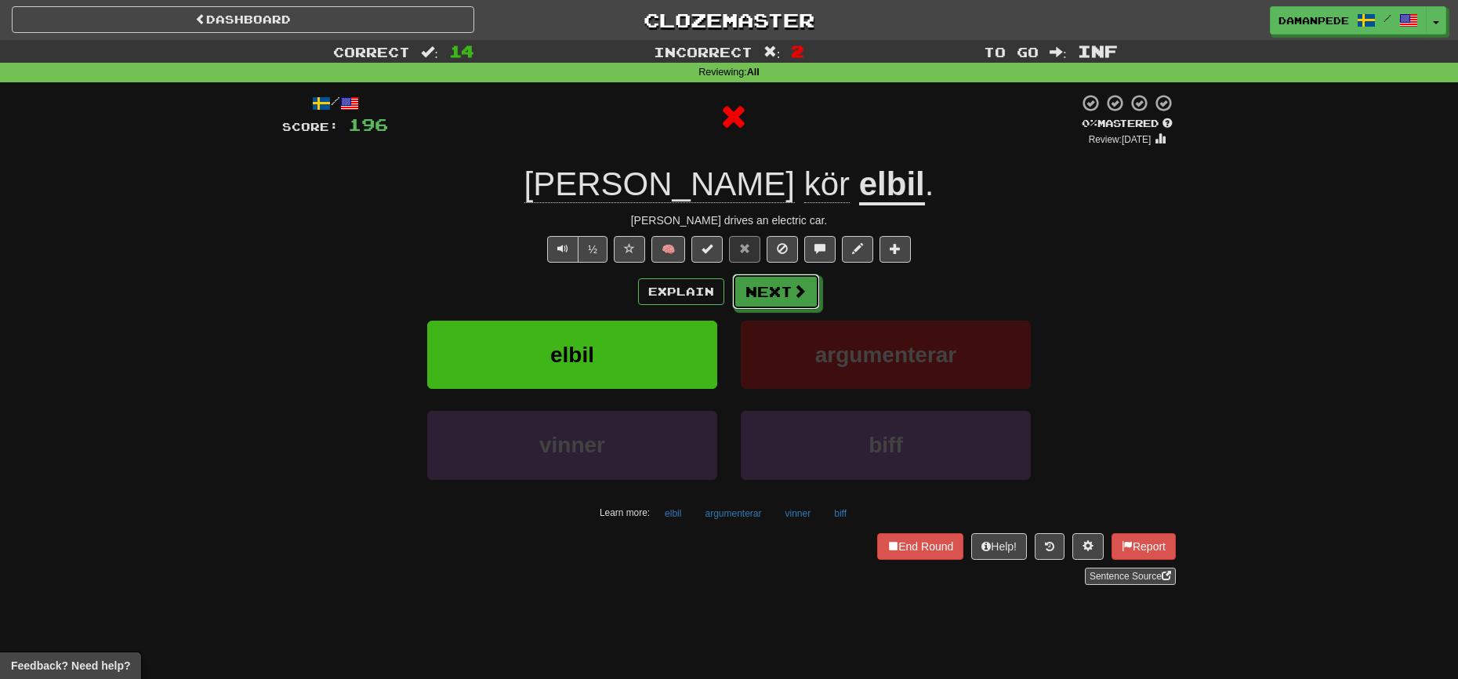
click at [781, 292] on button "Next" at bounding box center [776, 291] width 88 height 36
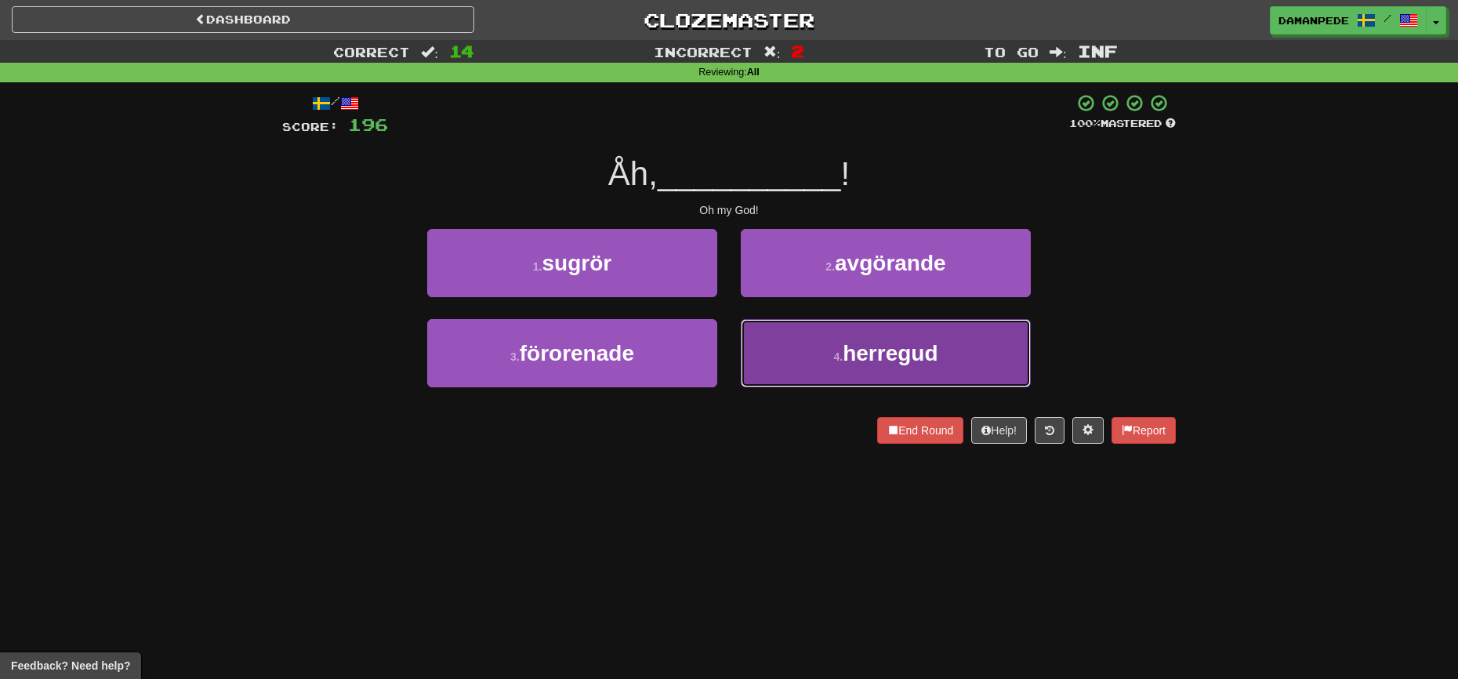
click at [764, 339] on button "4 . herregud" at bounding box center [886, 353] width 290 height 68
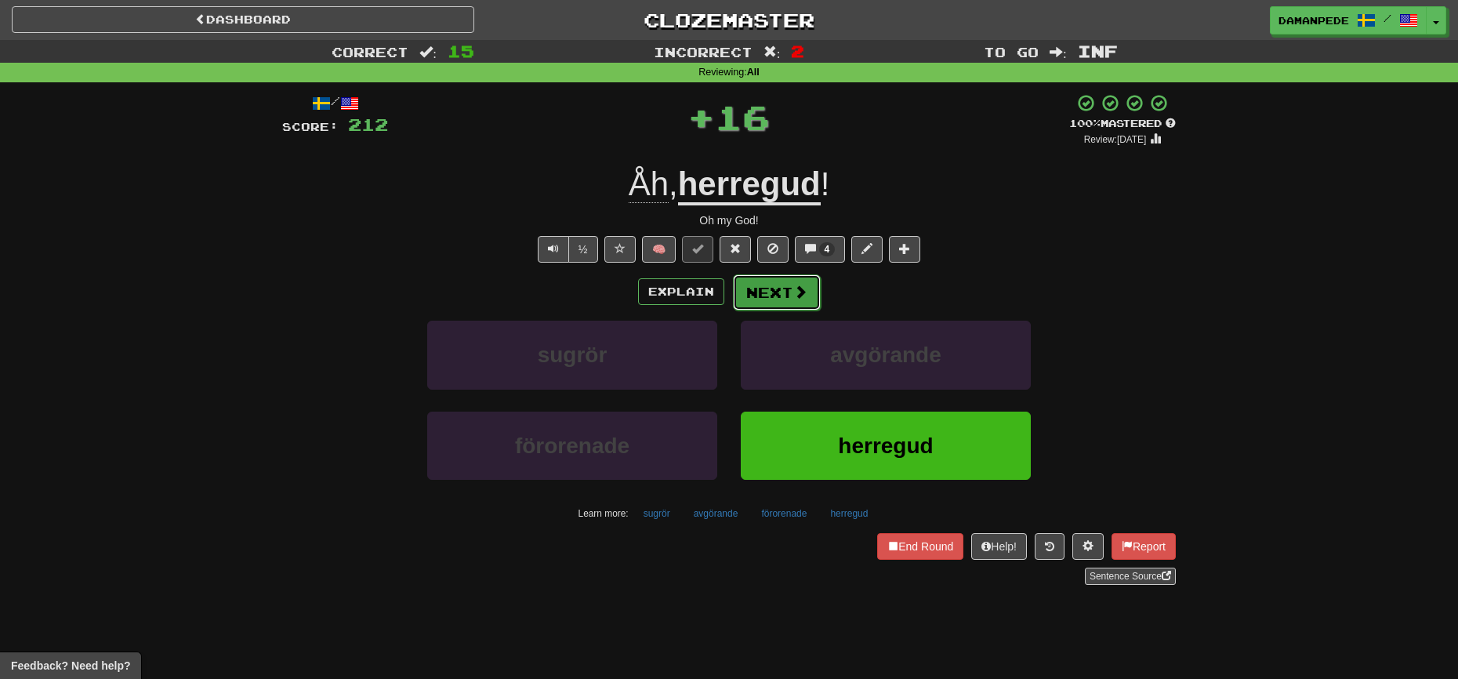
click at [770, 302] on button "Next" at bounding box center [777, 292] width 88 height 36
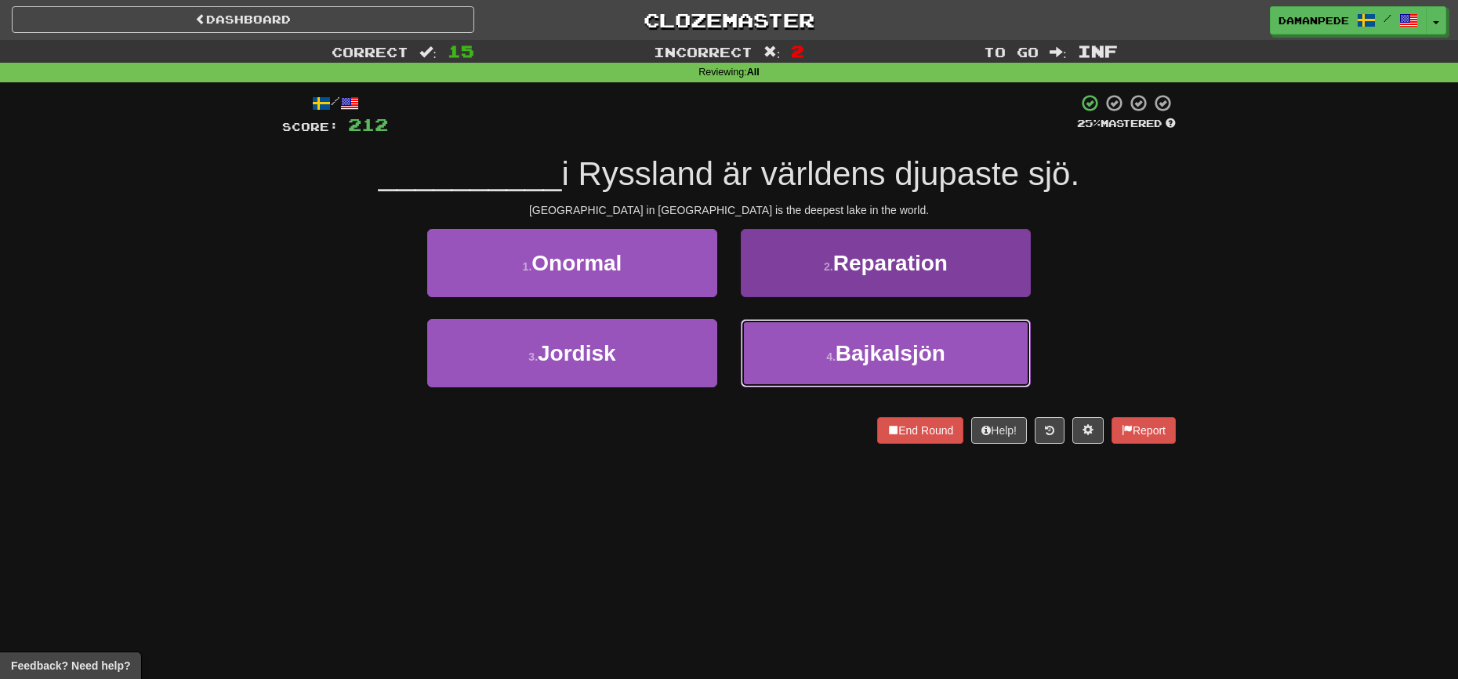
click at [777, 344] on button "4 . Bajkalsjön" at bounding box center [886, 353] width 290 height 68
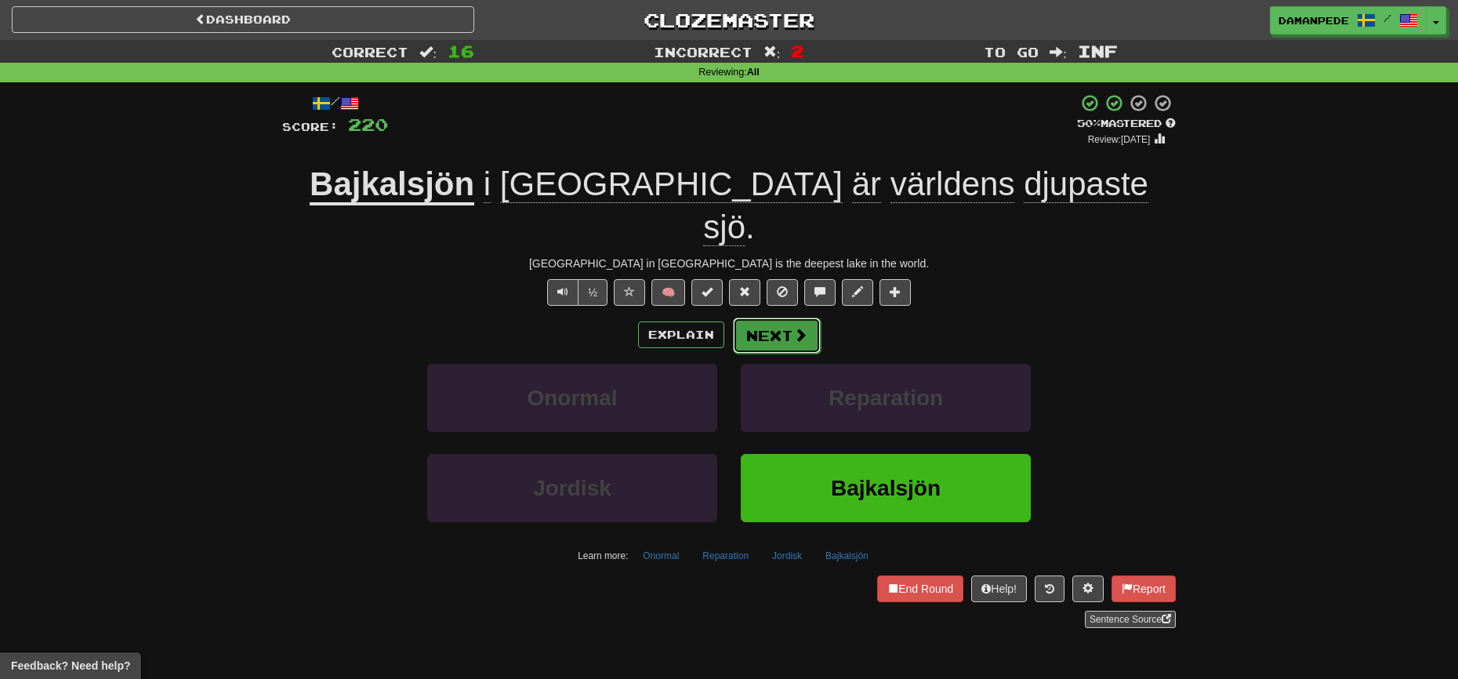
click at [793, 328] on span at bounding box center [800, 335] width 14 height 14
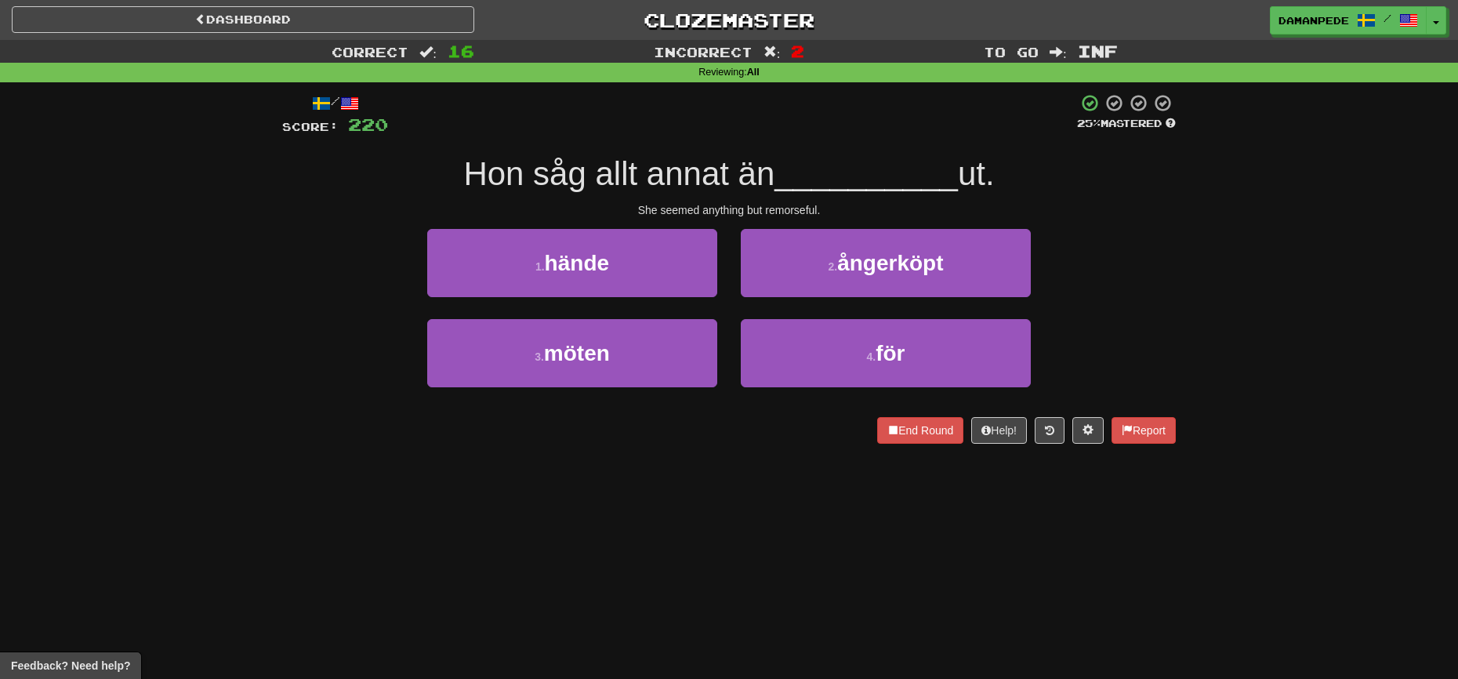
click at [791, 301] on div "2 . ångerköpt" at bounding box center [885, 274] width 313 height 90
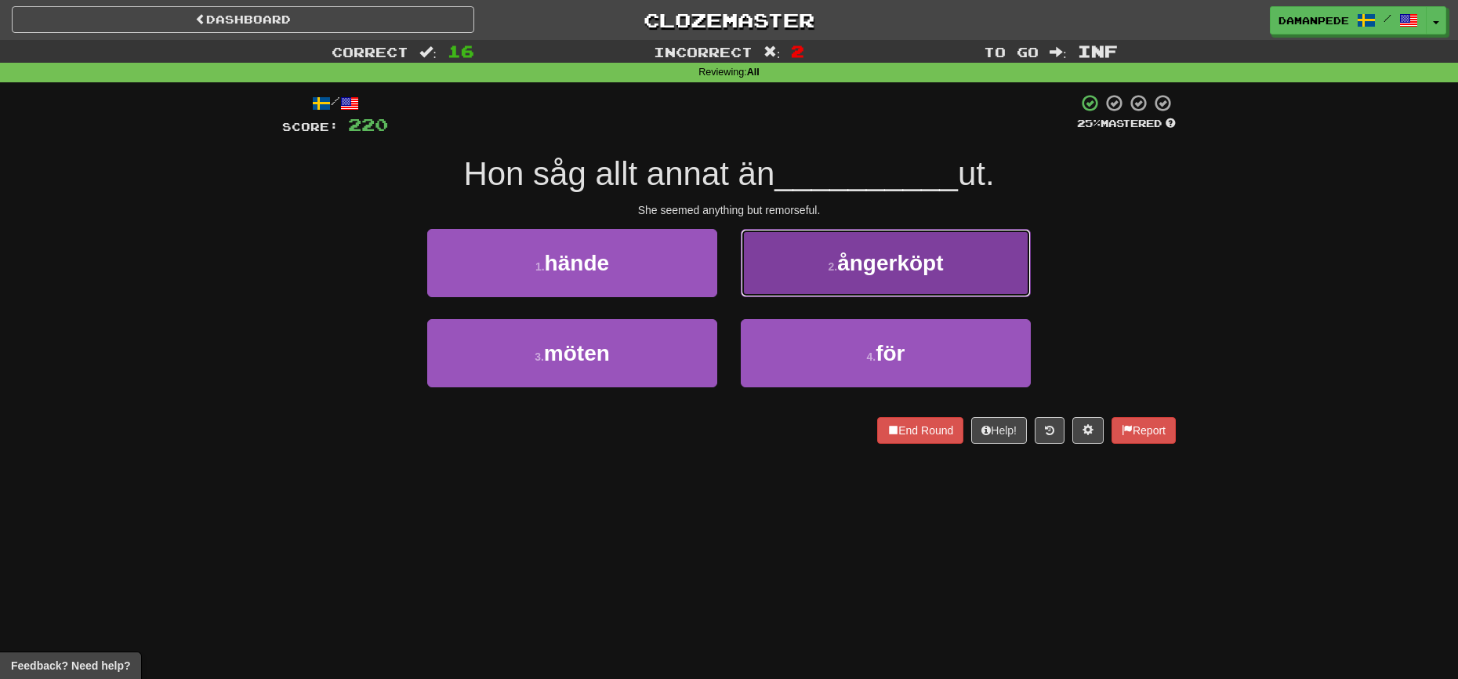
click at [795, 286] on button "2 . ångerköpt" at bounding box center [886, 263] width 290 height 68
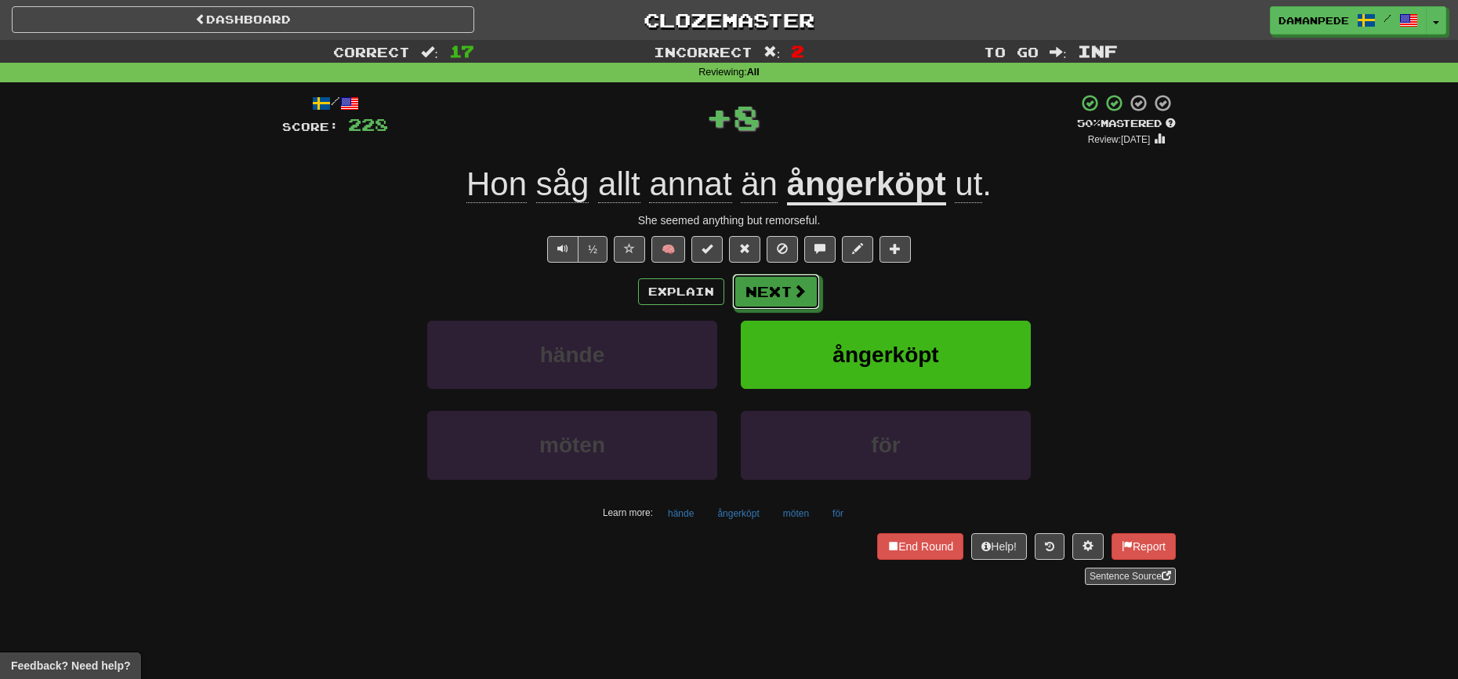
click at [795, 286] on span at bounding box center [799, 291] width 14 height 14
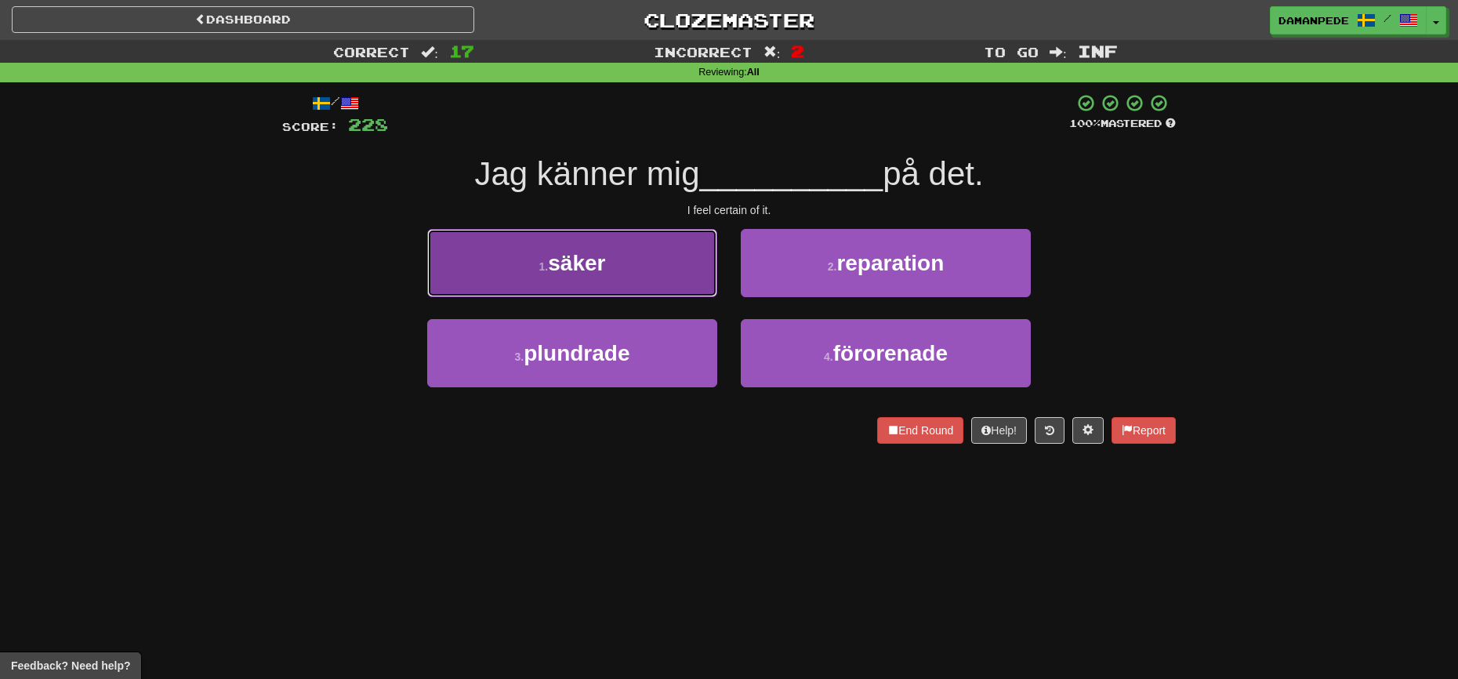
click at [667, 278] on button "1 . säker" at bounding box center [572, 263] width 290 height 68
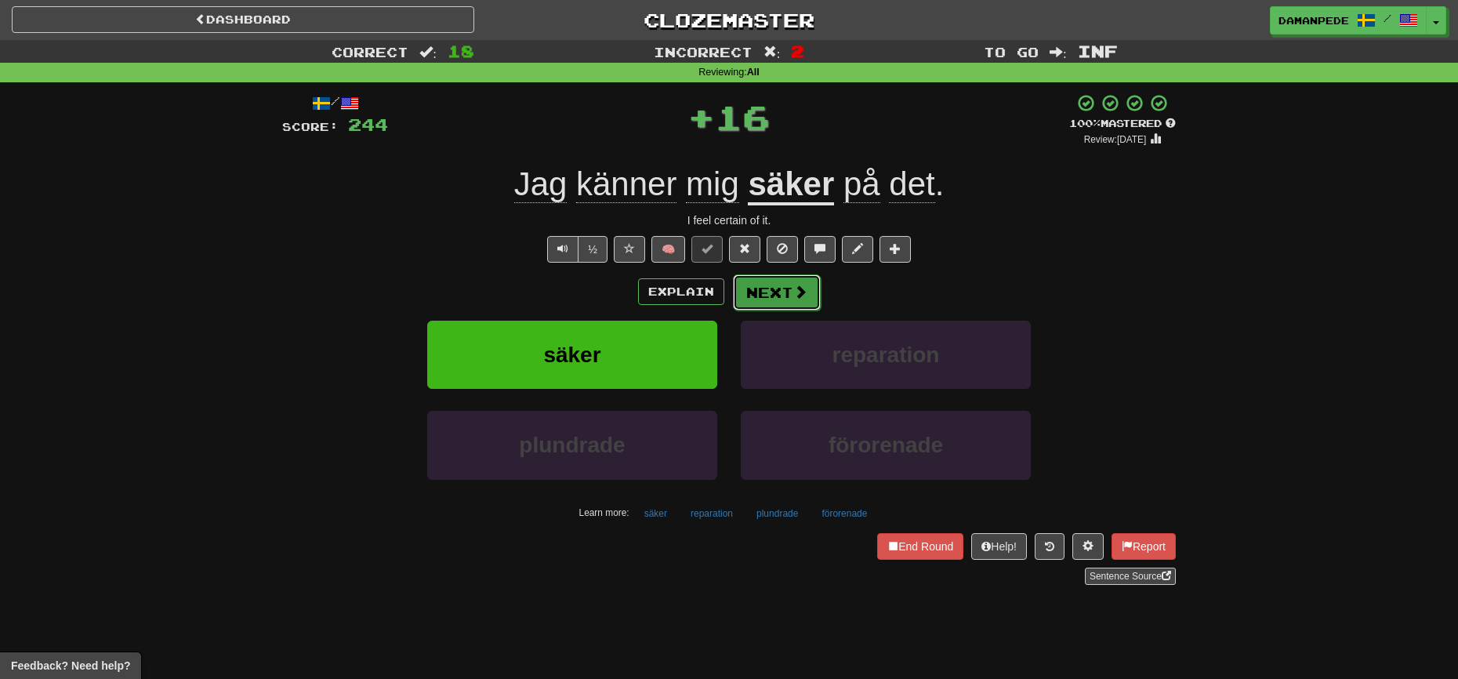
click at [795, 288] on span at bounding box center [800, 291] width 14 height 14
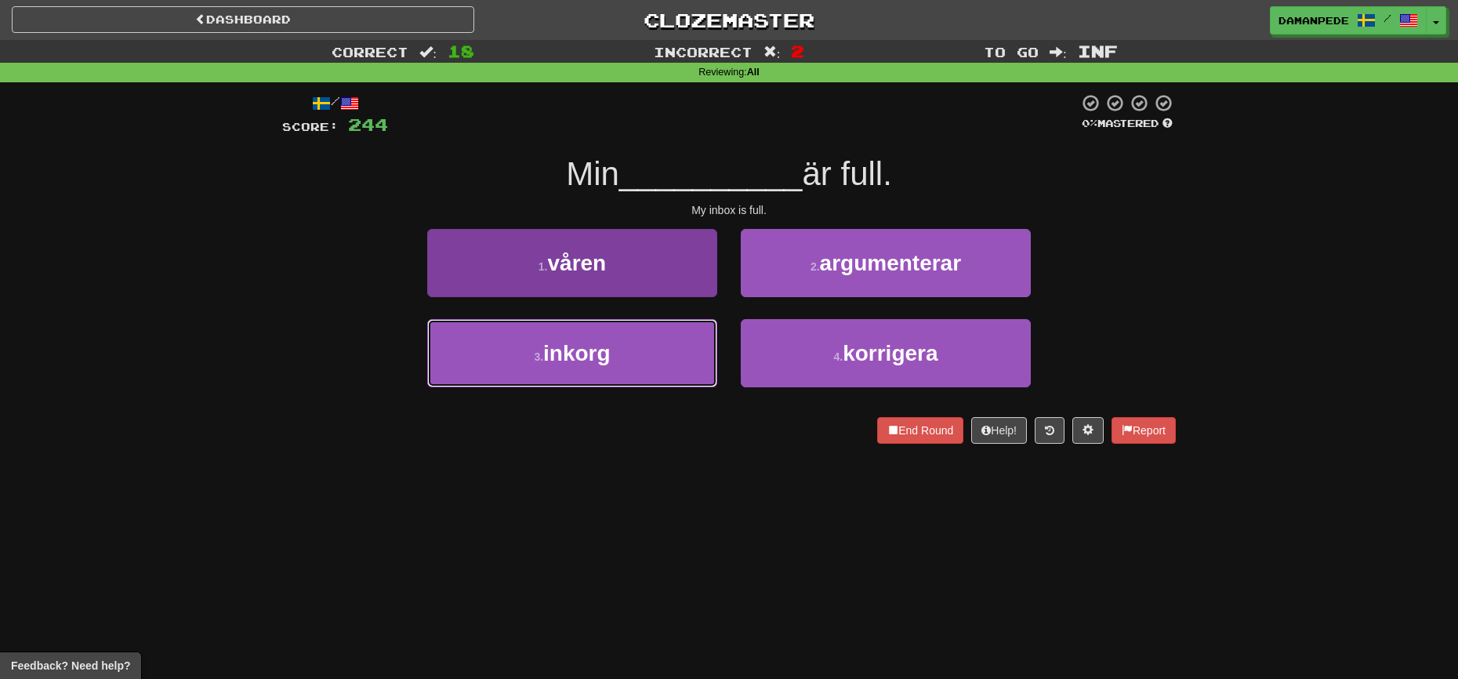
click at [636, 337] on button "3 . inkorg" at bounding box center [572, 353] width 290 height 68
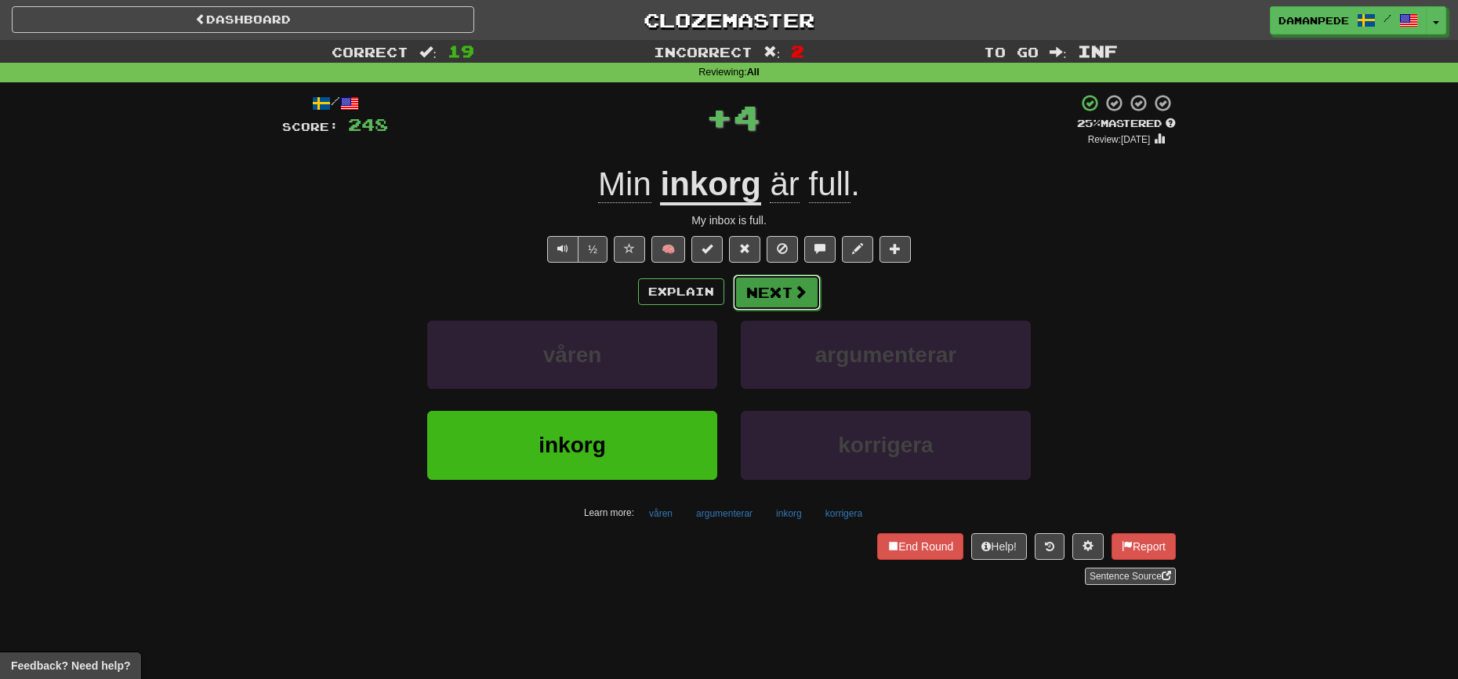
click at [752, 277] on button "Next" at bounding box center [777, 292] width 88 height 36
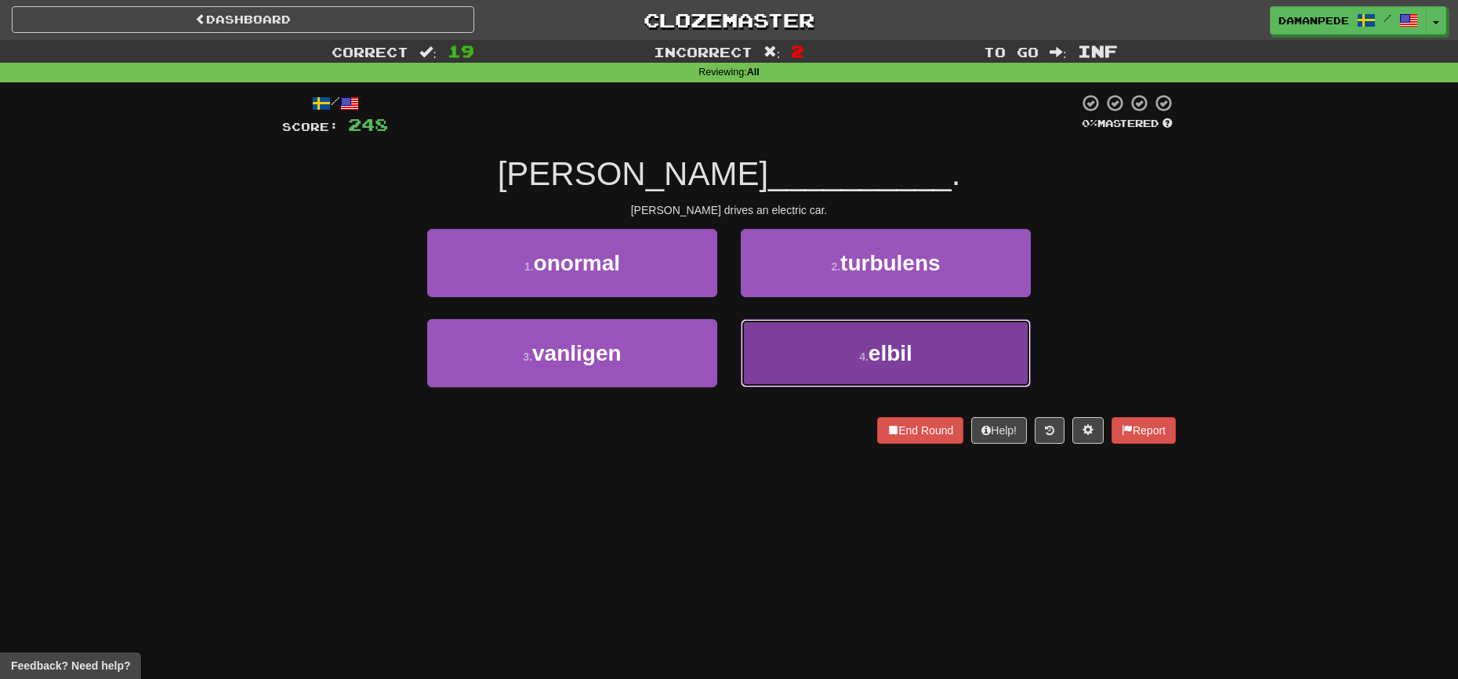
click at [791, 353] on button "4 . elbil" at bounding box center [886, 353] width 290 height 68
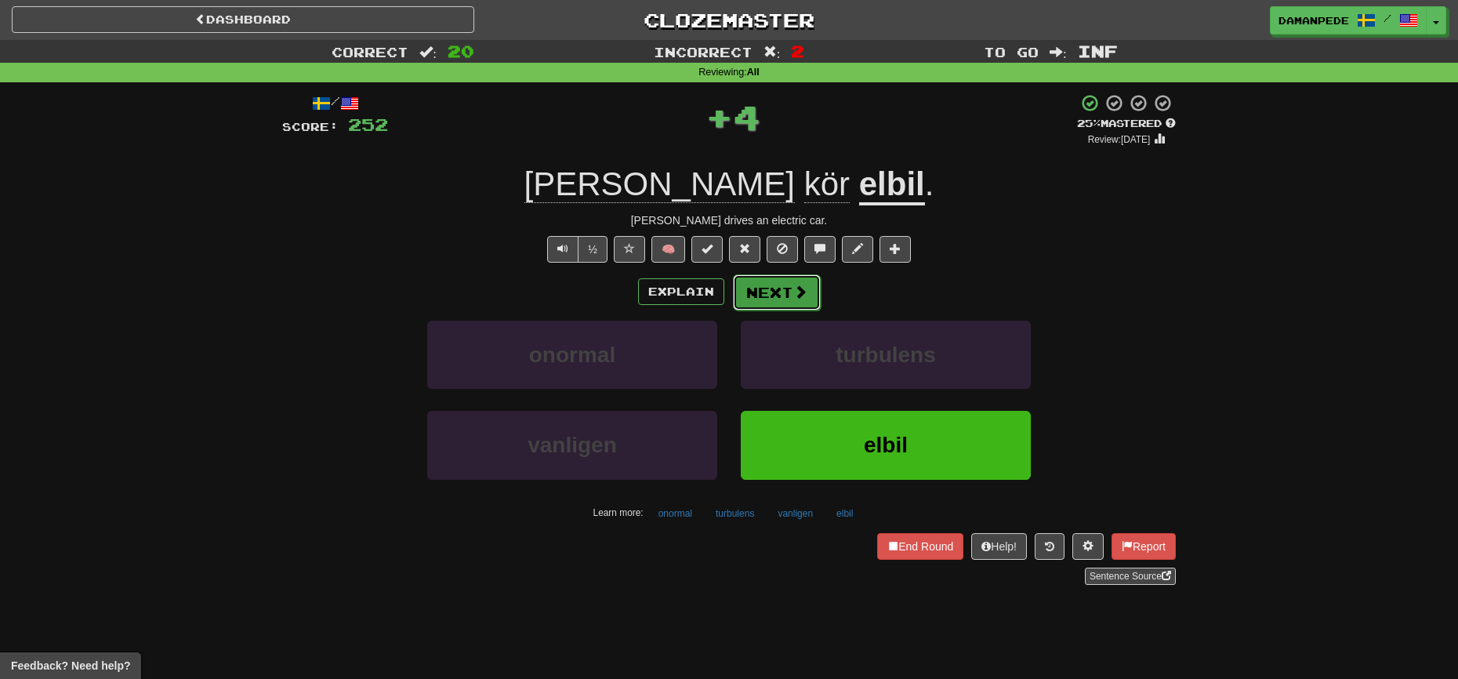
click at [774, 305] on button "Next" at bounding box center [777, 292] width 88 height 36
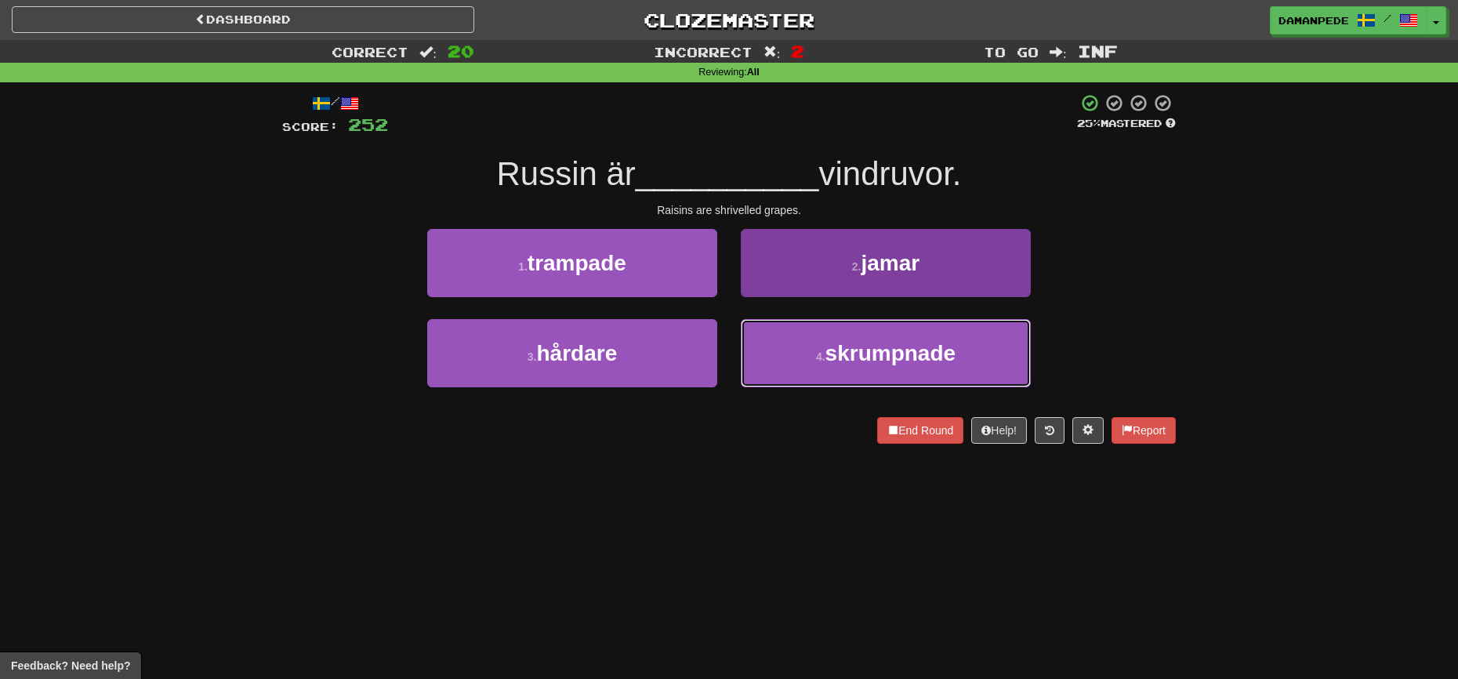
click at [823, 362] on small "4 ." at bounding box center [820, 356] width 9 height 13
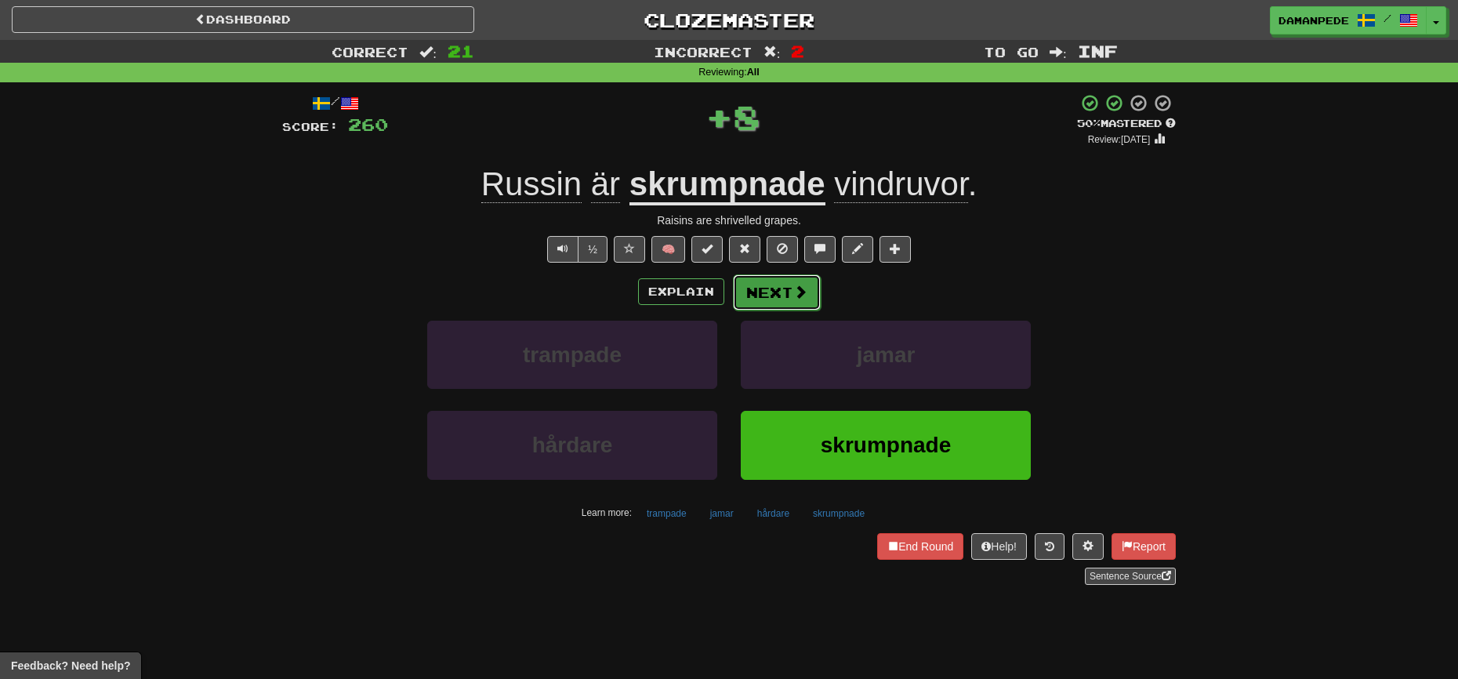
click at [780, 293] on button "Next" at bounding box center [777, 292] width 88 height 36
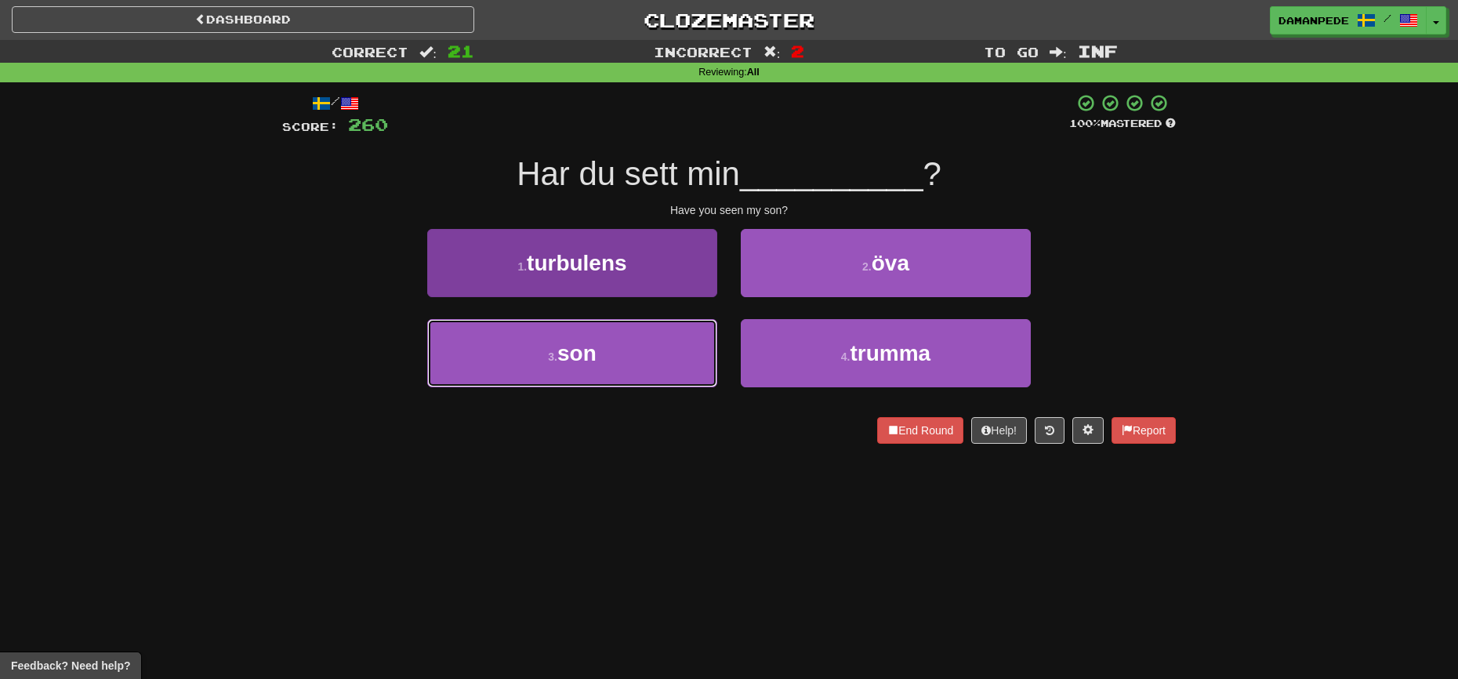
click at [674, 337] on button "3 . son" at bounding box center [572, 353] width 290 height 68
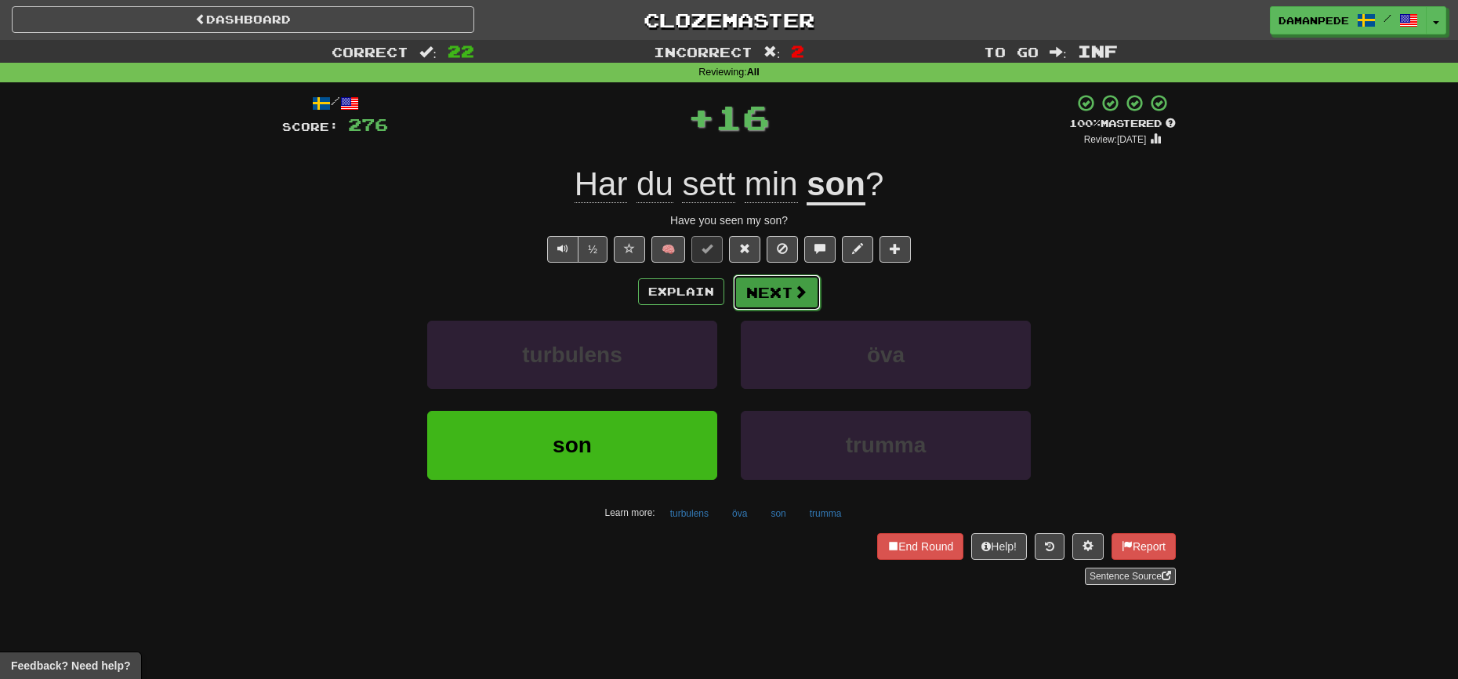
click at [780, 307] on button "Next" at bounding box center [777, 292] width 88 height 36
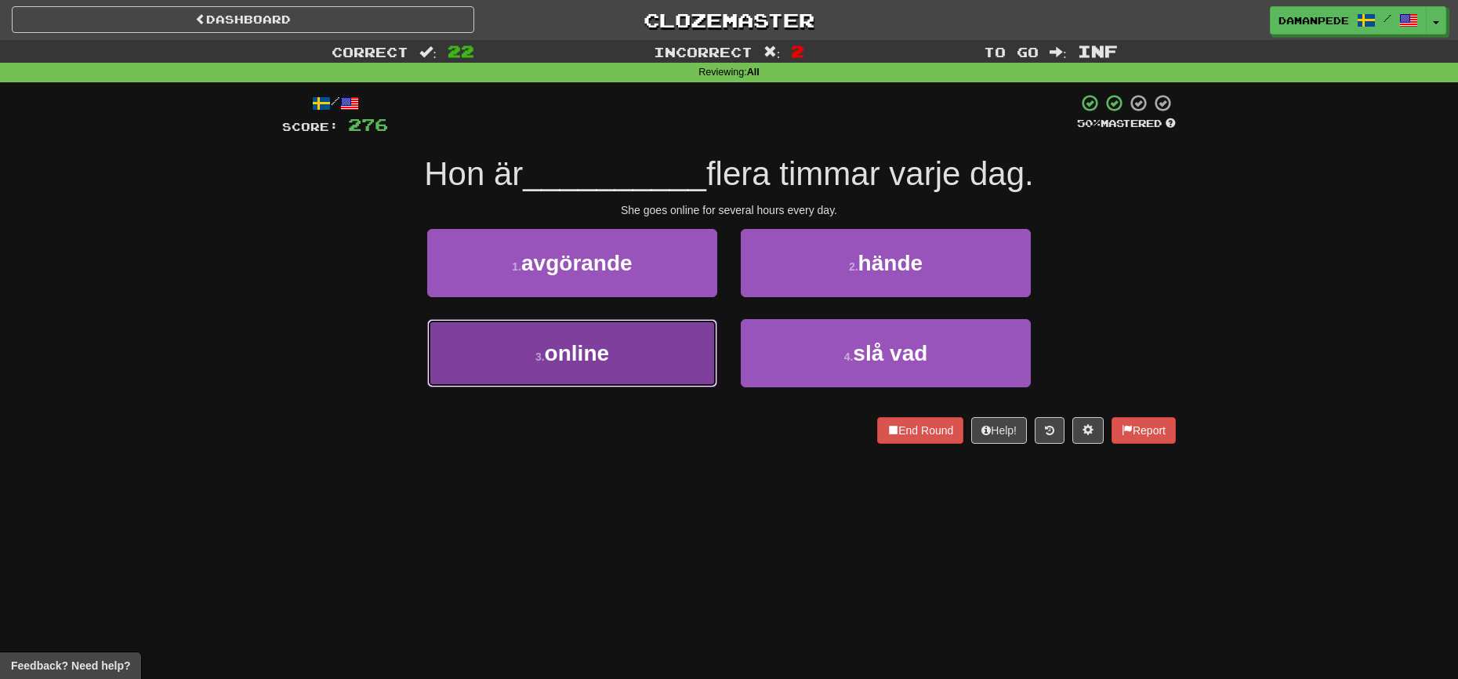
click at [673, 342] on button "3 . online" at bounding box center [572, 353] width 290 height 68
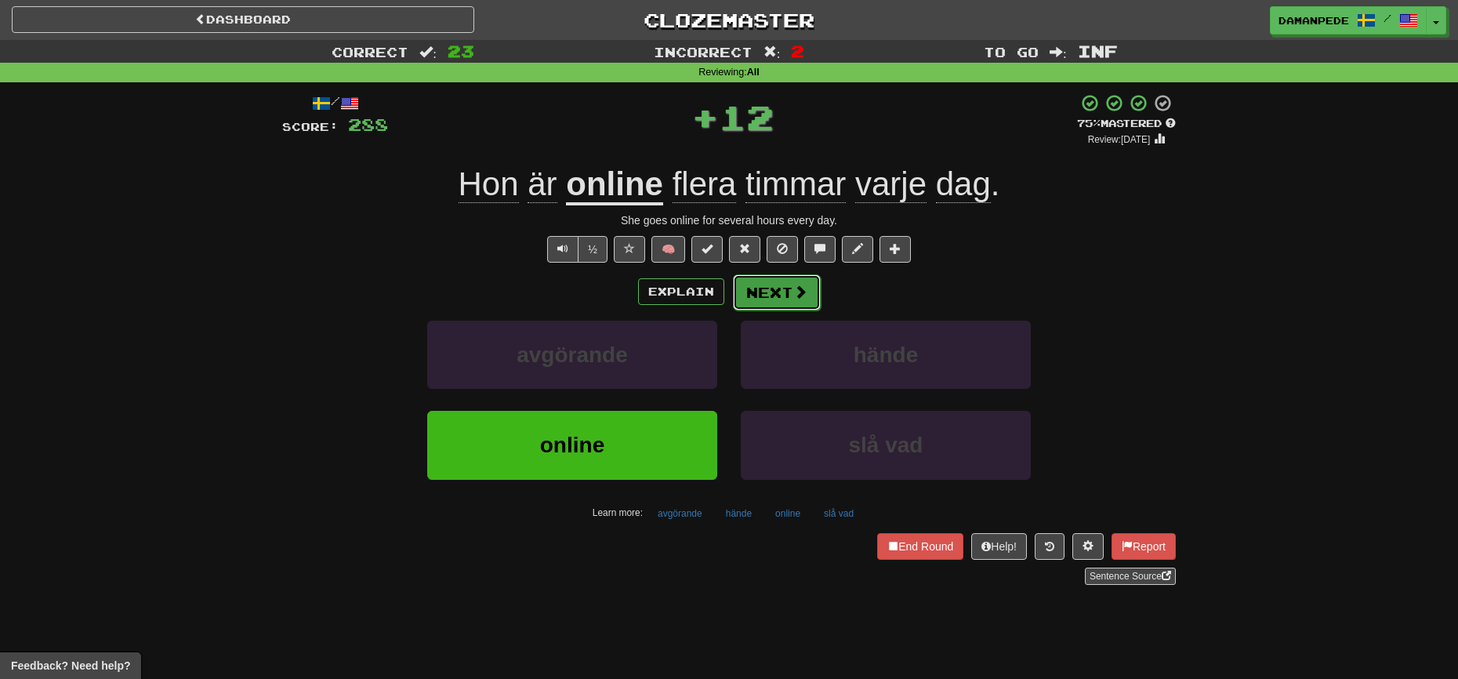
click at [808, 296] on button "Next" at bounding box center [777, 292] width 88 height 36
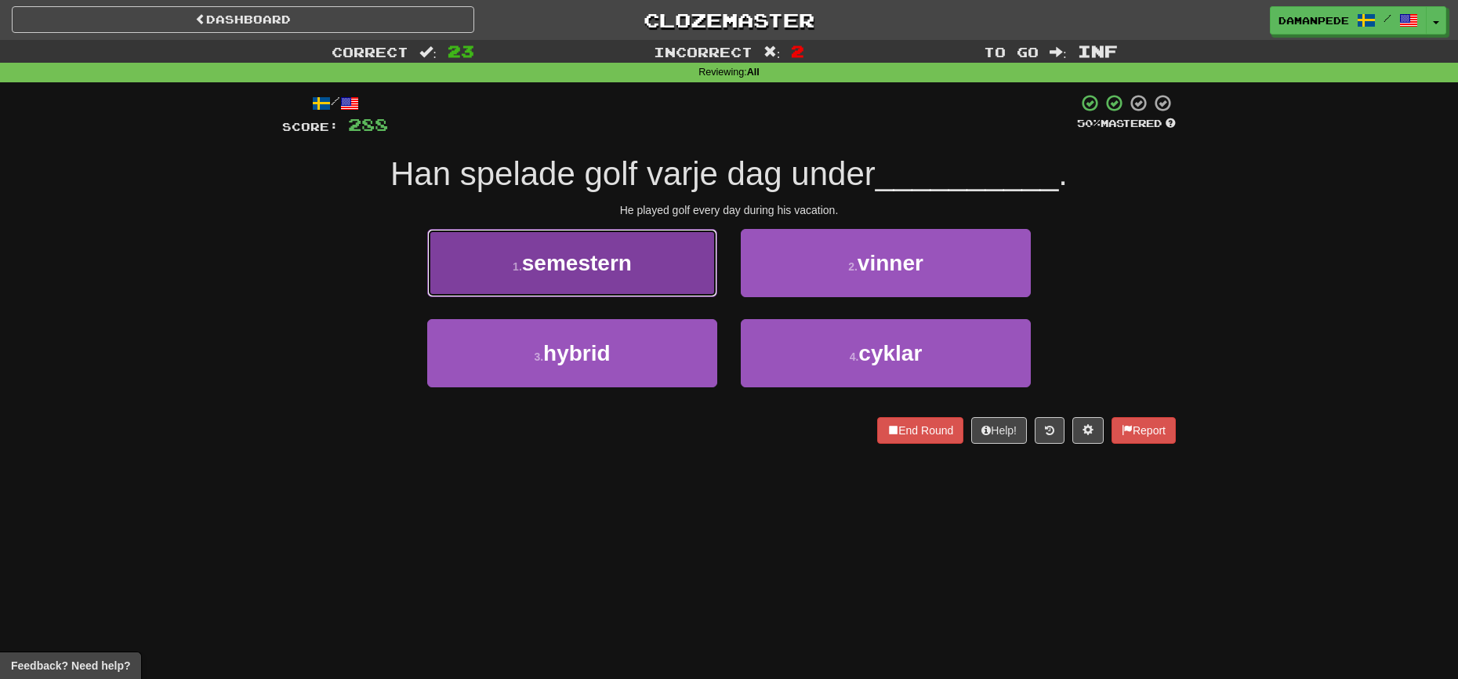
click at [641, 277] on button "1 . semestern" at bounding box center [572, 263] width 290 height 68
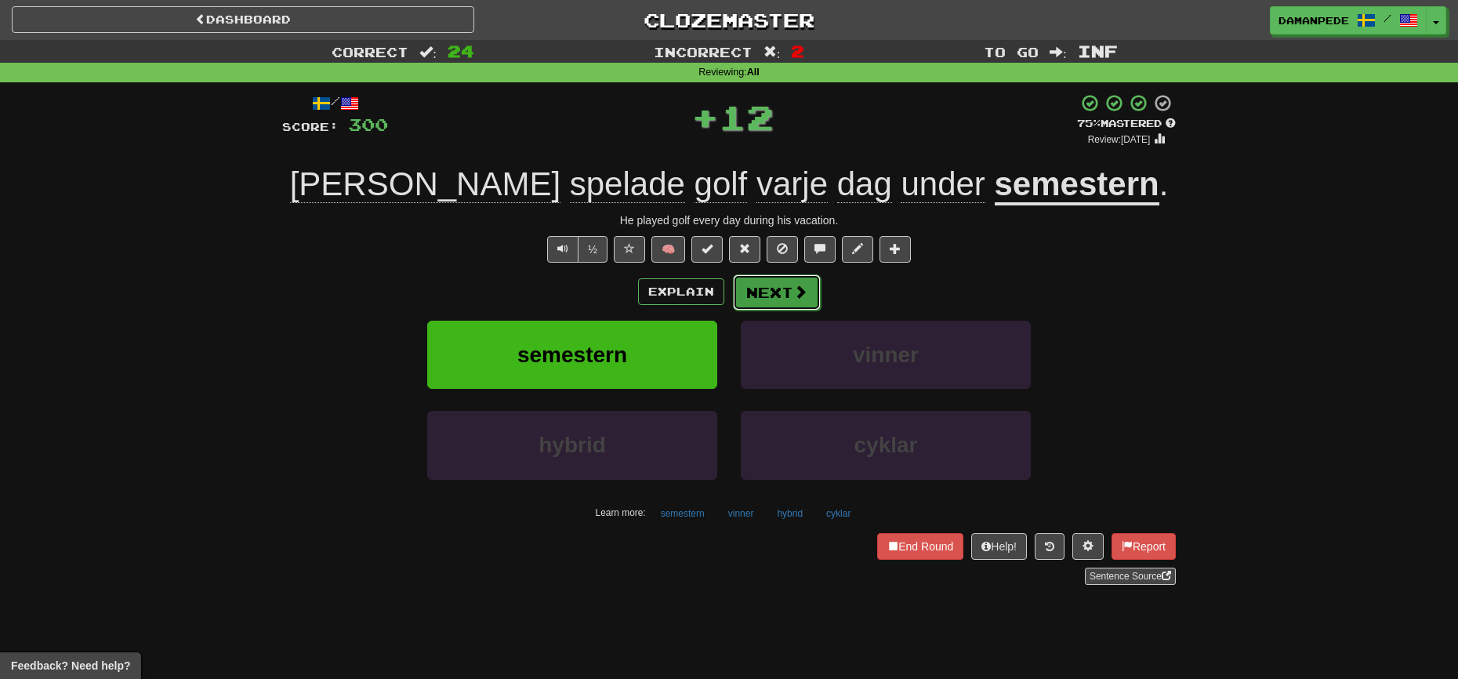
click at [736, 292] on button "Next" at bounding box center [777, 292] width 88 height 36
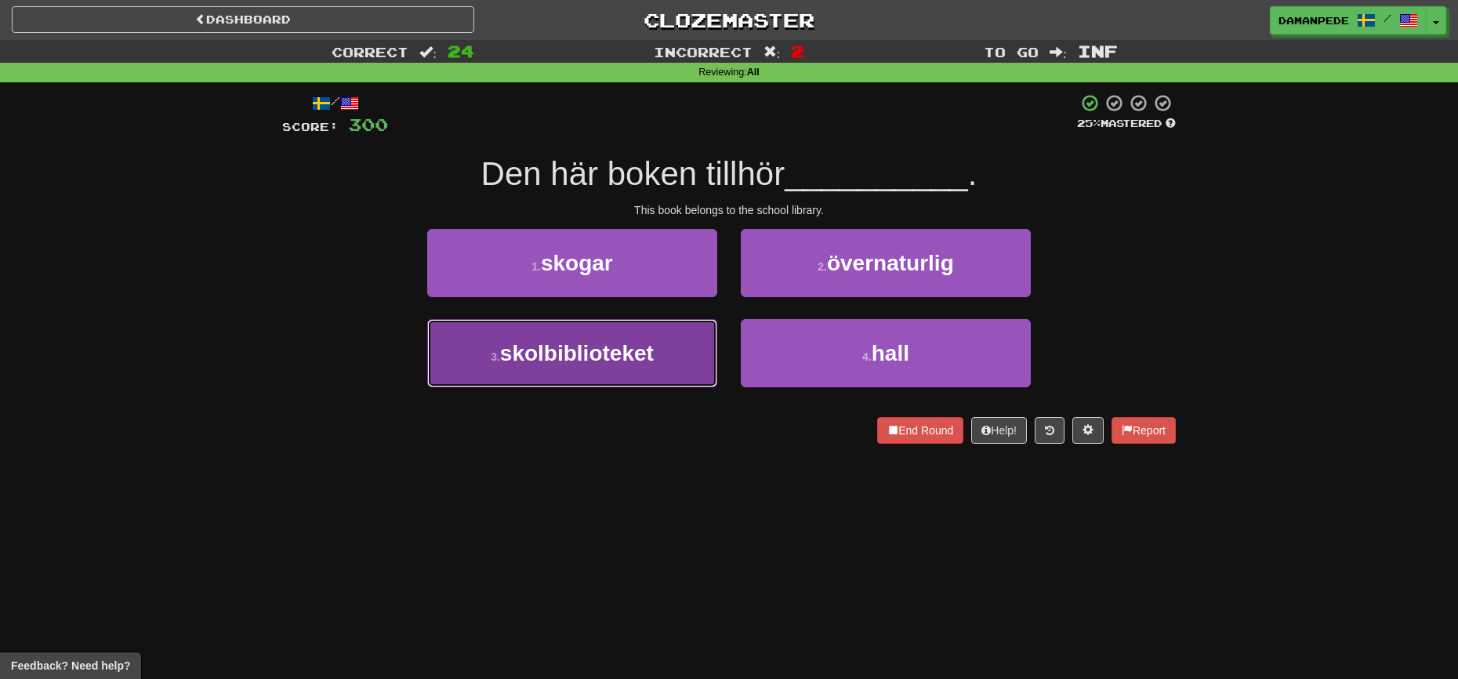
click at [643, 356] on span "skolbiblioteket" at bounding box center [577, 353] width 154 height 24
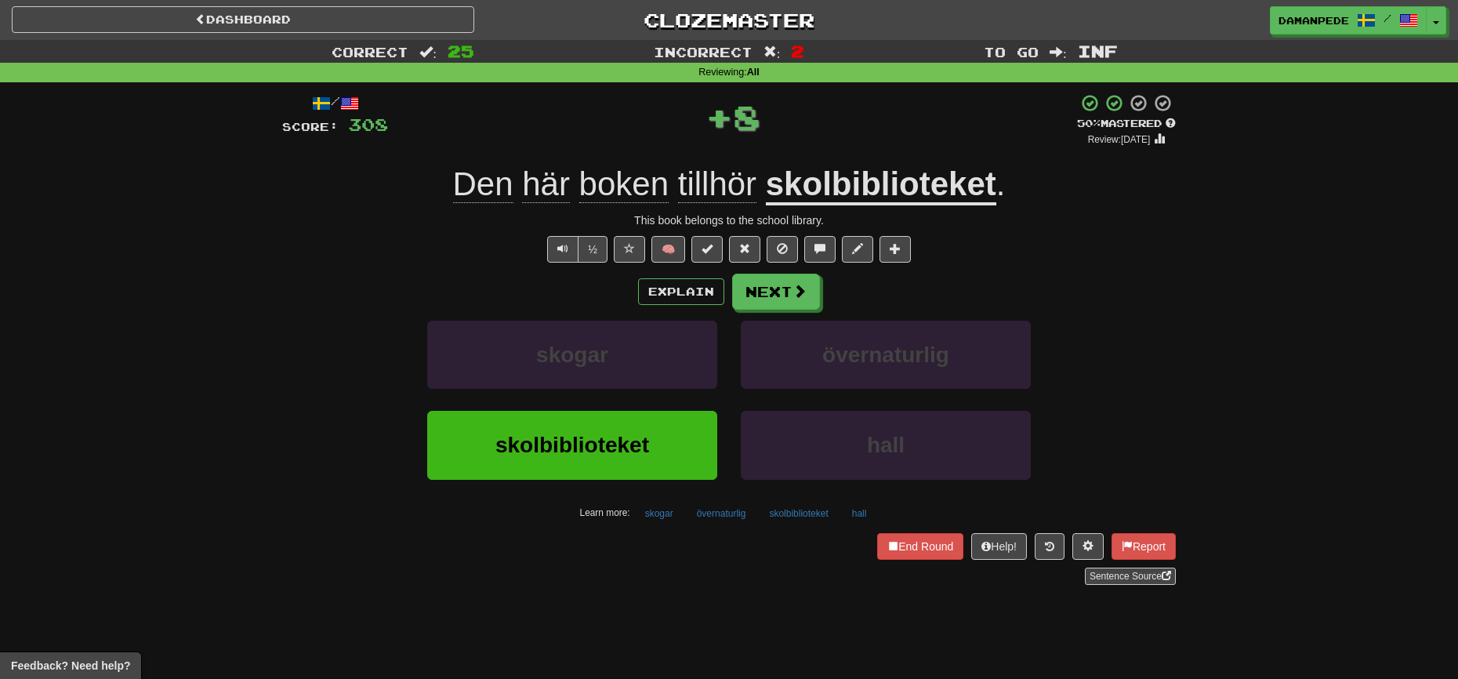
click at [759, 310] on div "Explain Next skogar övernaturlig skolbiblioteket hall Learn more: skogar överna…" at bounding box center [728, 399] width 893 height 252
click at [763, 306] on button "Next" at bounding box center [777, 292] width 88 height 36
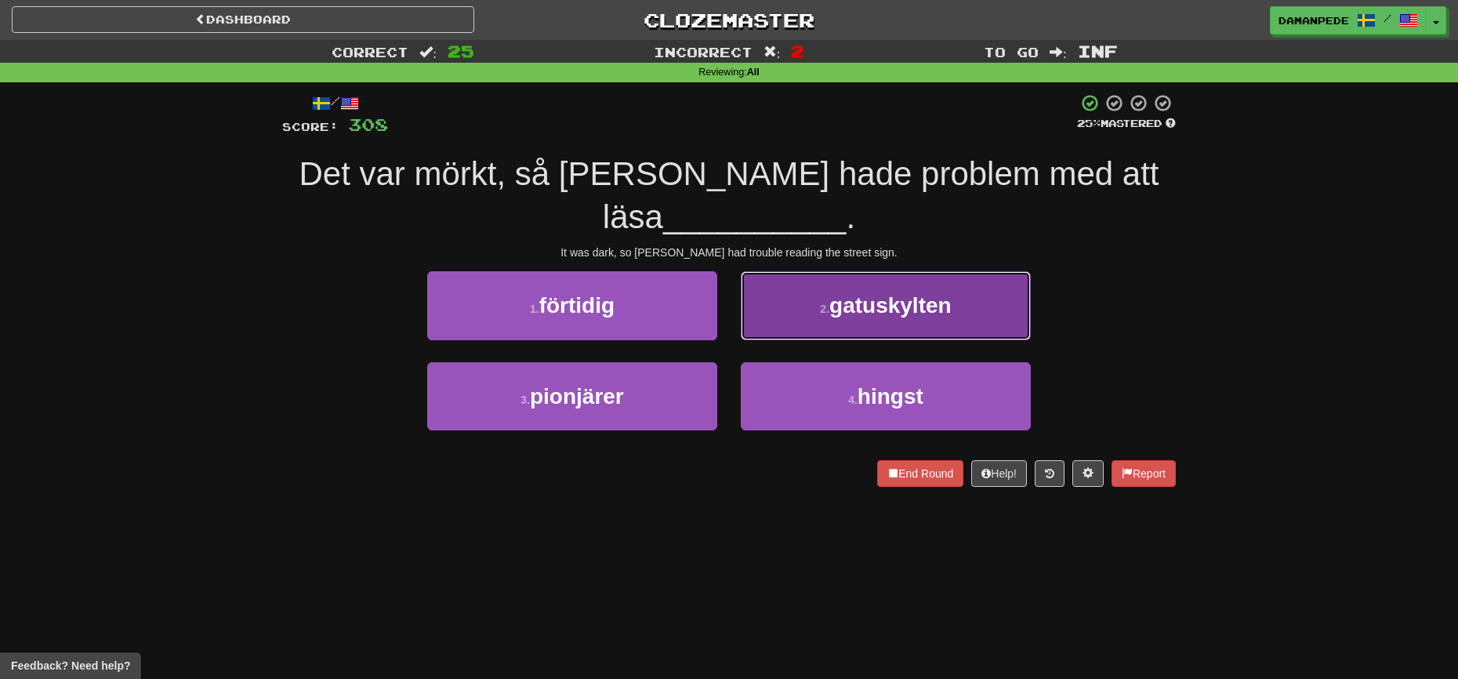
click at [813, 316] on button "2 . gatuskylten" at bounding box center [886, 305] width 290 height 68
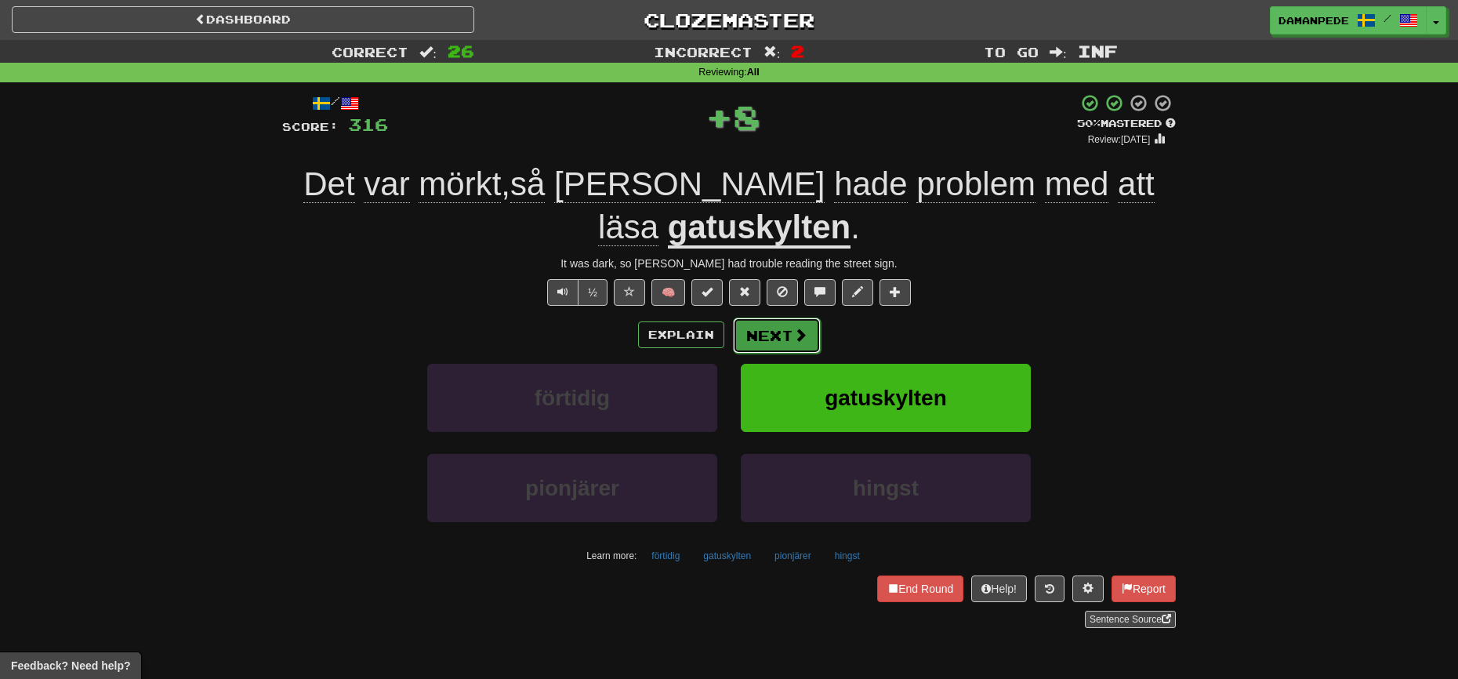
click at [768, 330] on button "Next" at bounding box center [777, 335] width 88 height 36
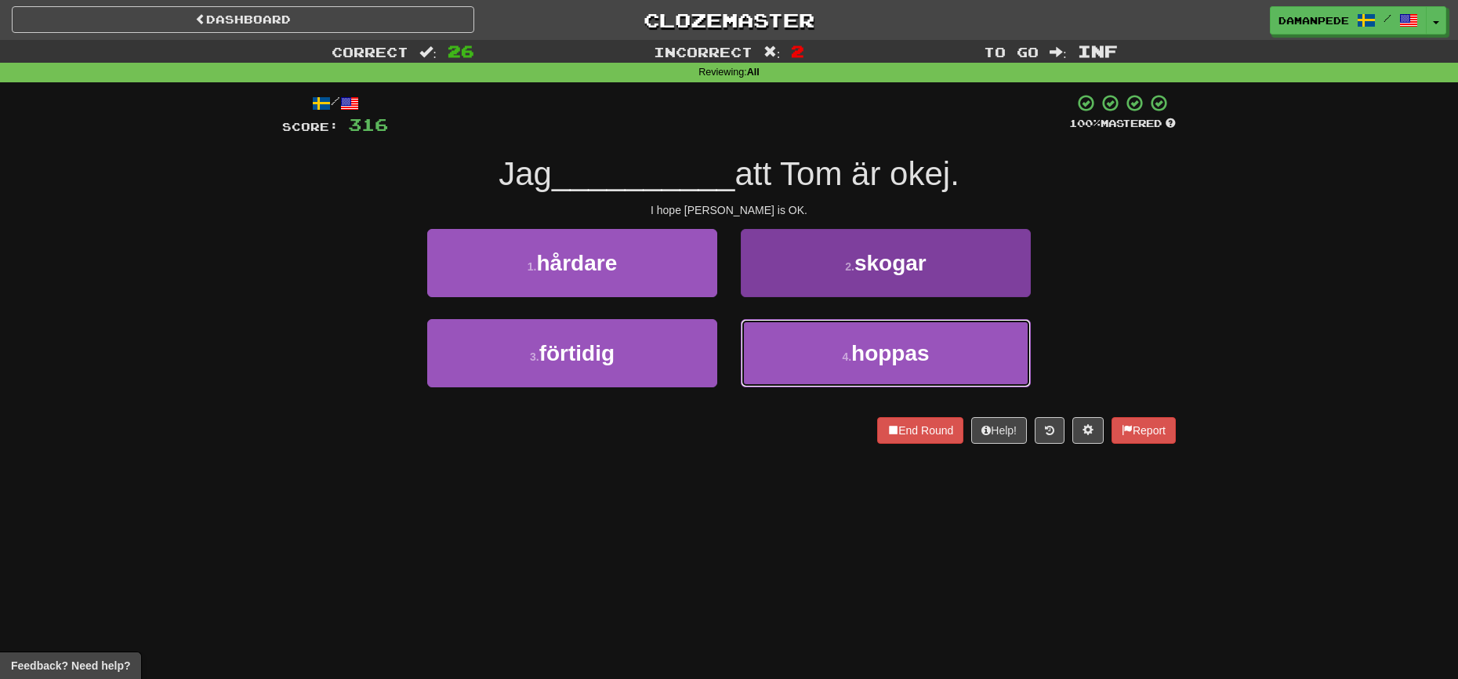
click at [769, 330] on button "4 . hoppas" at bounding box center [886, 353] width 290 height 68
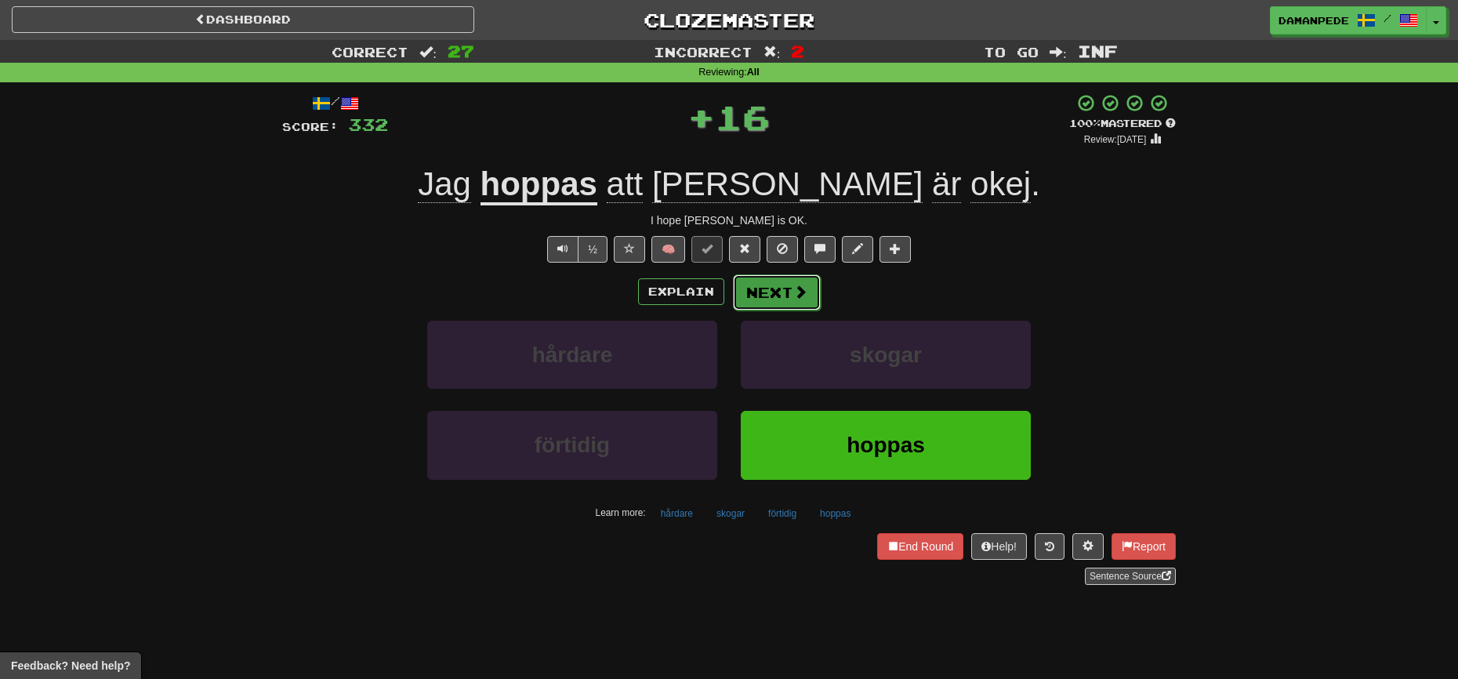
click at [787, 291] on button "Next" at bounding box center [777, 292] width 88 height 36
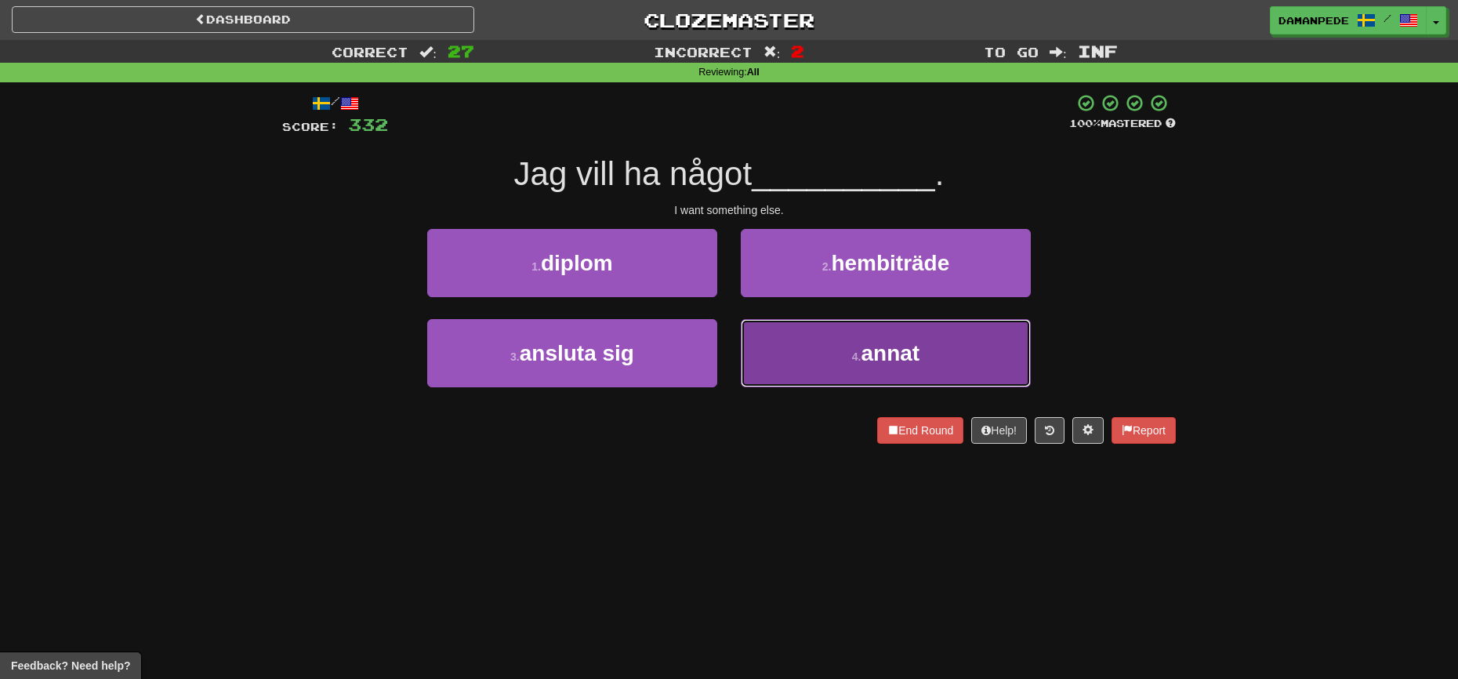
click at [783, 341] on button "4 . annat" at bounding box center [886, 353] width 290 height 68
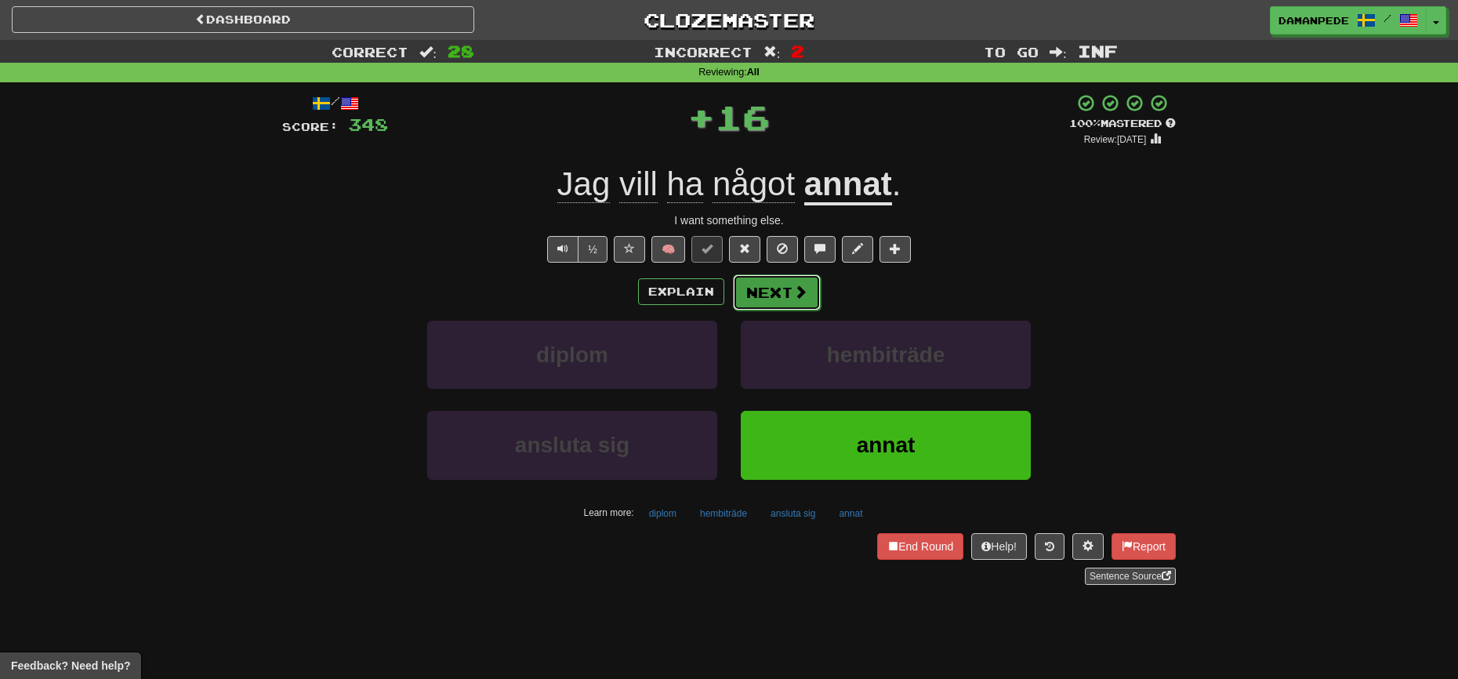
click at [793, 289] on span at bounding box center [800, 291] width 14 height 14
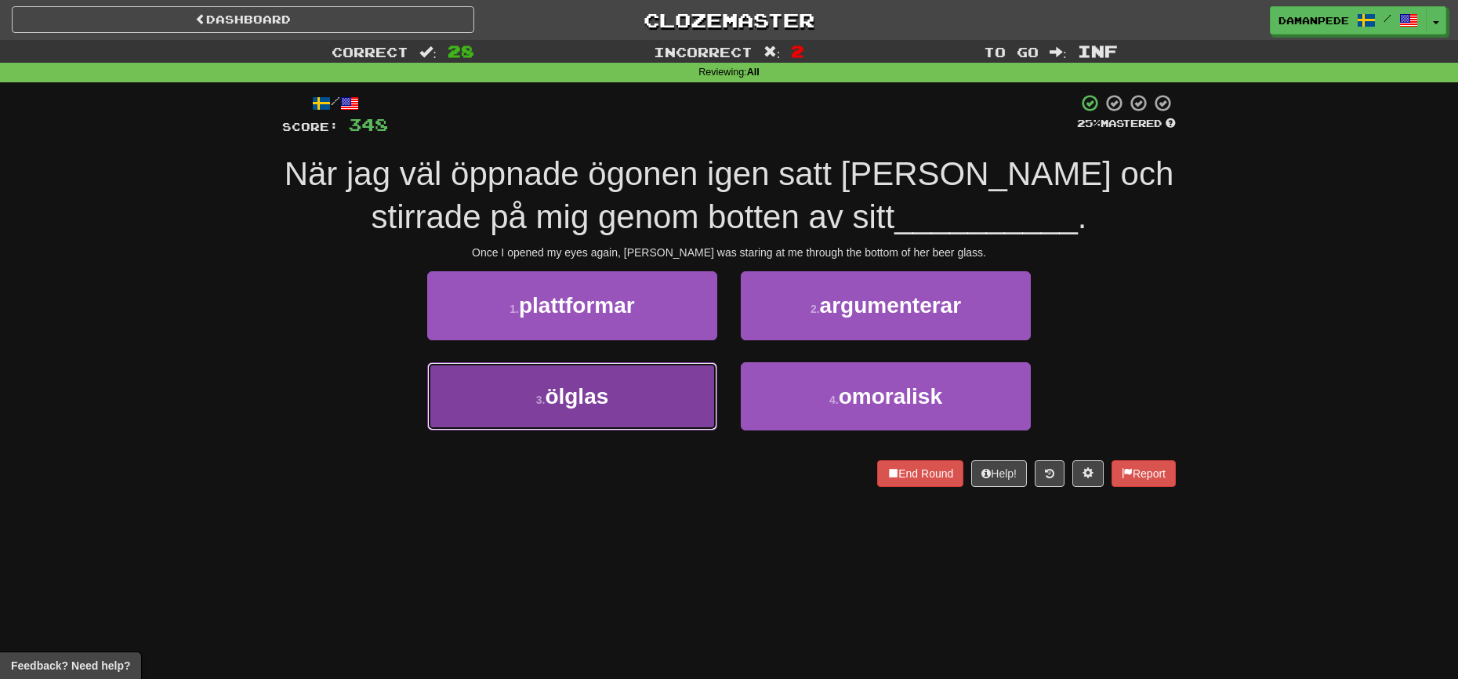
click at [640, 393] on button "3 . ölglas" at bounding box center [572, 396] width 290 height 68
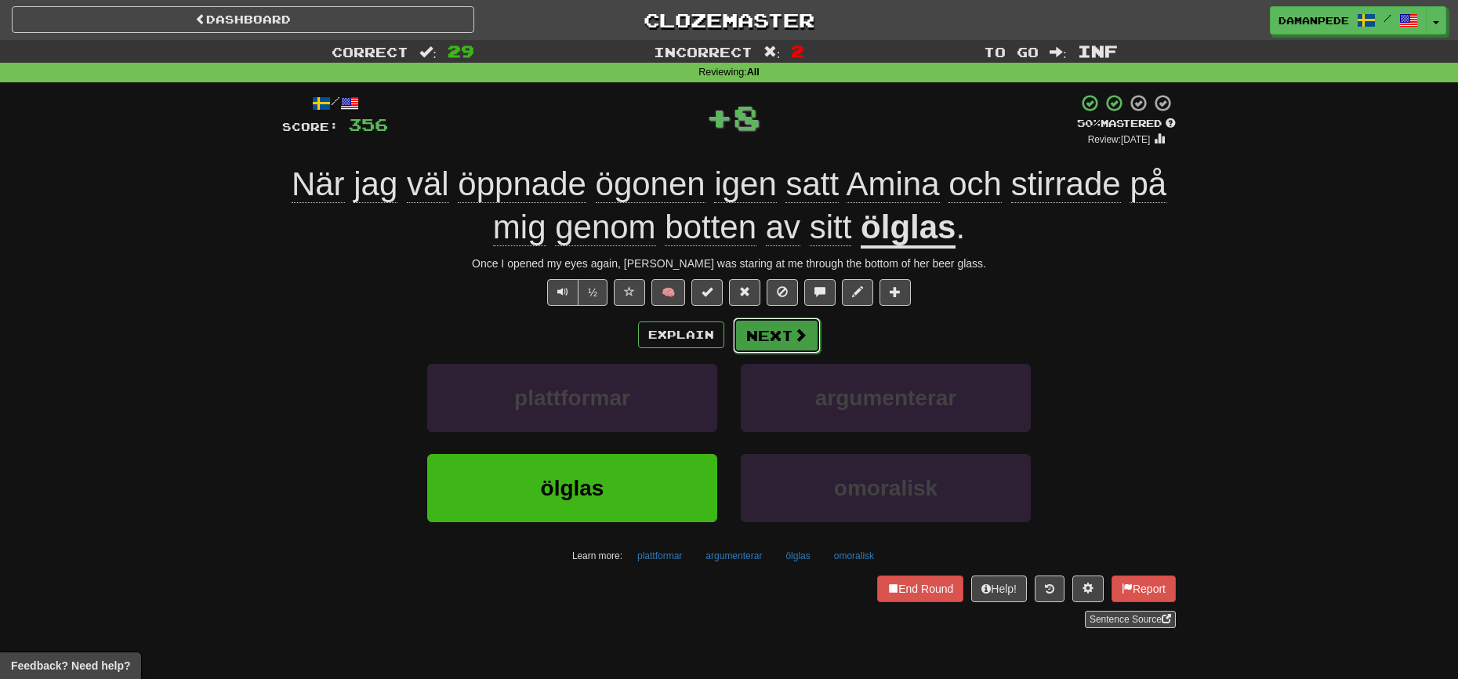
click at [744, 324] on button "Next" at bounding box center [777, 335] width 88 height 36
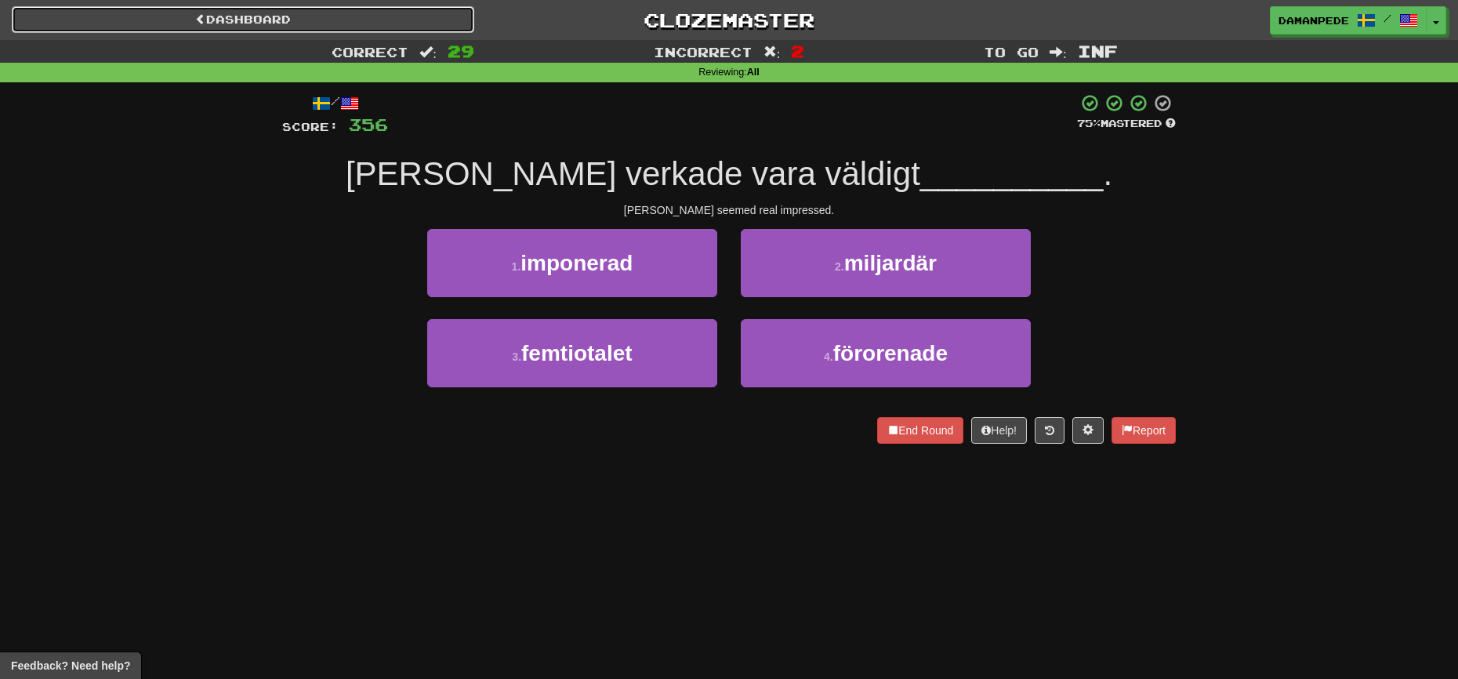
click at [258, 31] on link "Dashboard" at bounding box center [243, 19] width 462 height 27
